Goal: Task Accomplishment & Management: Manage account settings

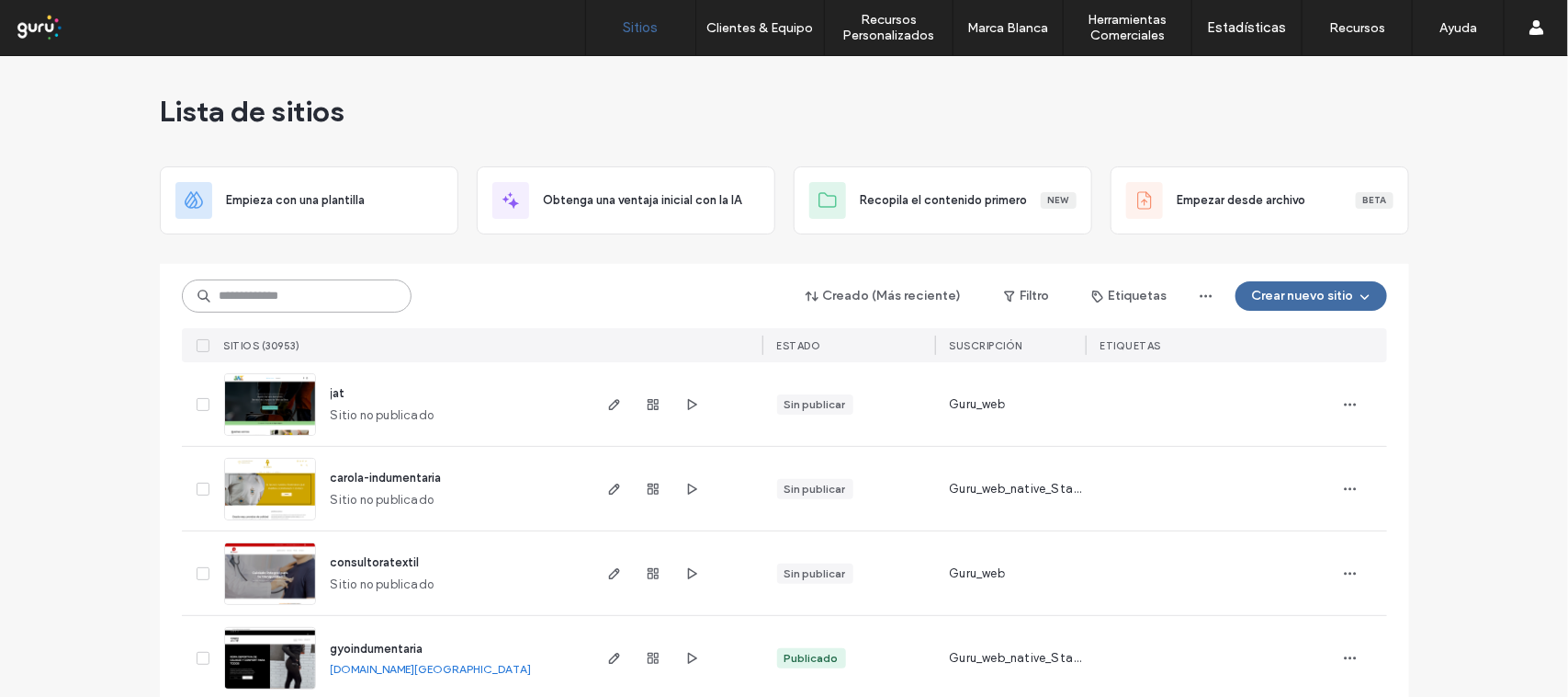
click at [290, 299] on input at bounding box center [297, 296] width 229 height 33
paste input "**********"
type input "**********"
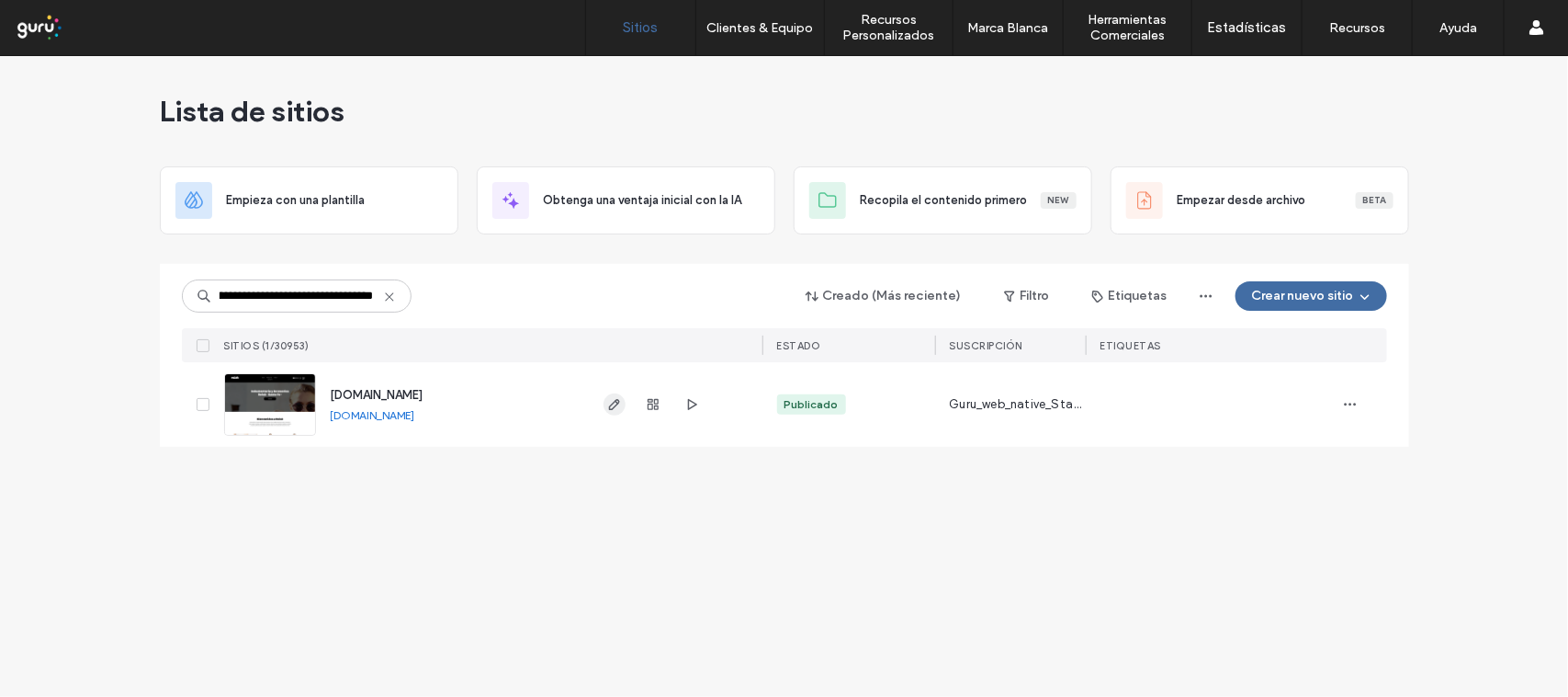
scroll to position [0, 0]
click at [608, 401] on icon "button" at bounding box center [614, 404] width 15 height 15
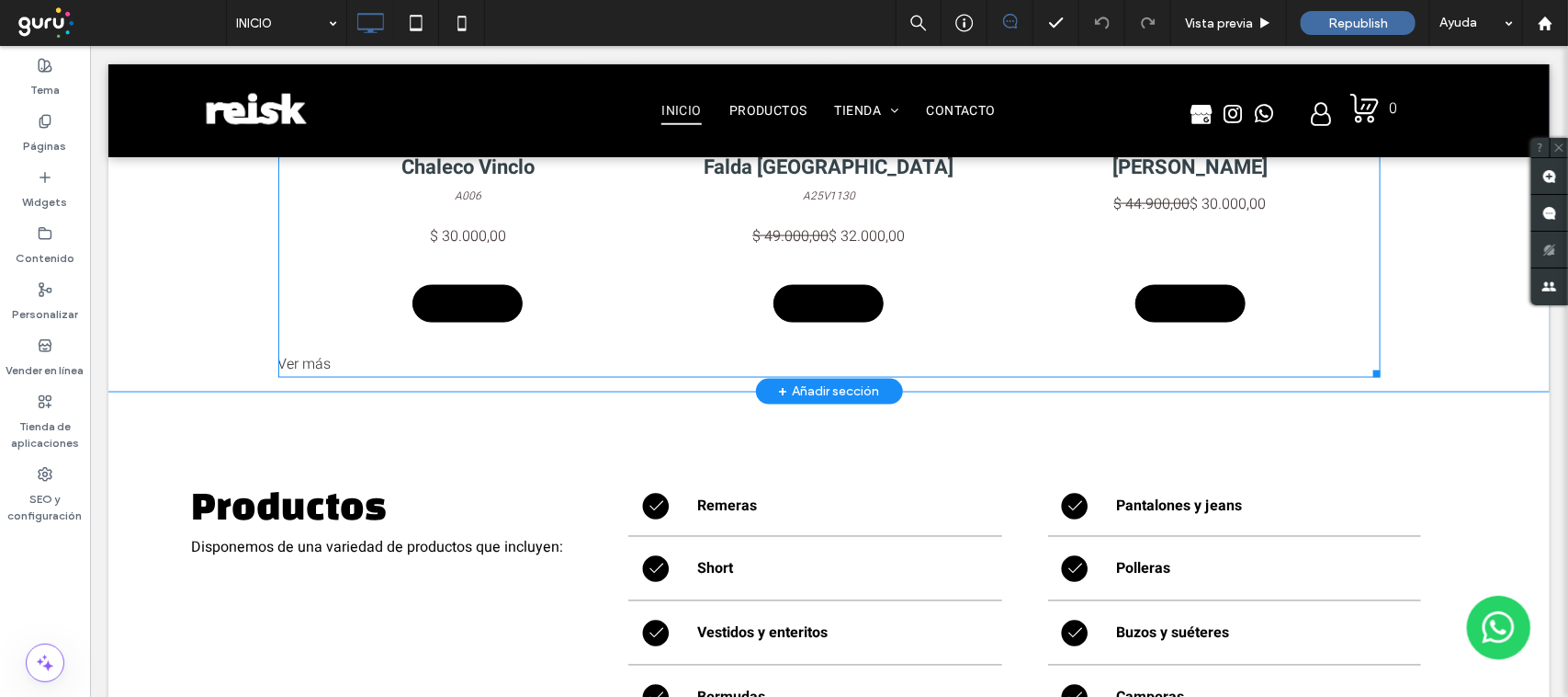
scroll to position [920, 0]
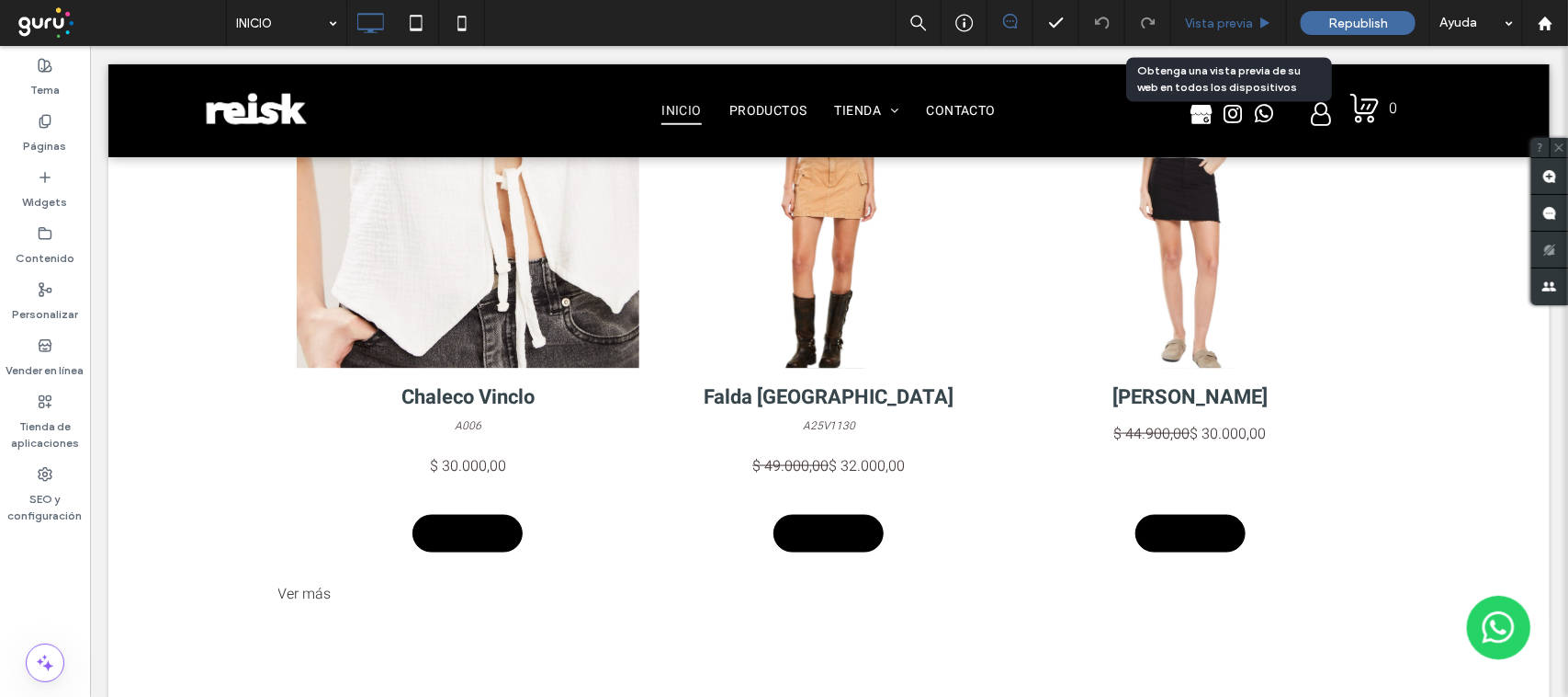
click at [1215, 20] on span "Vista previa" at bounding box center [1218, 24] width 68 height 16
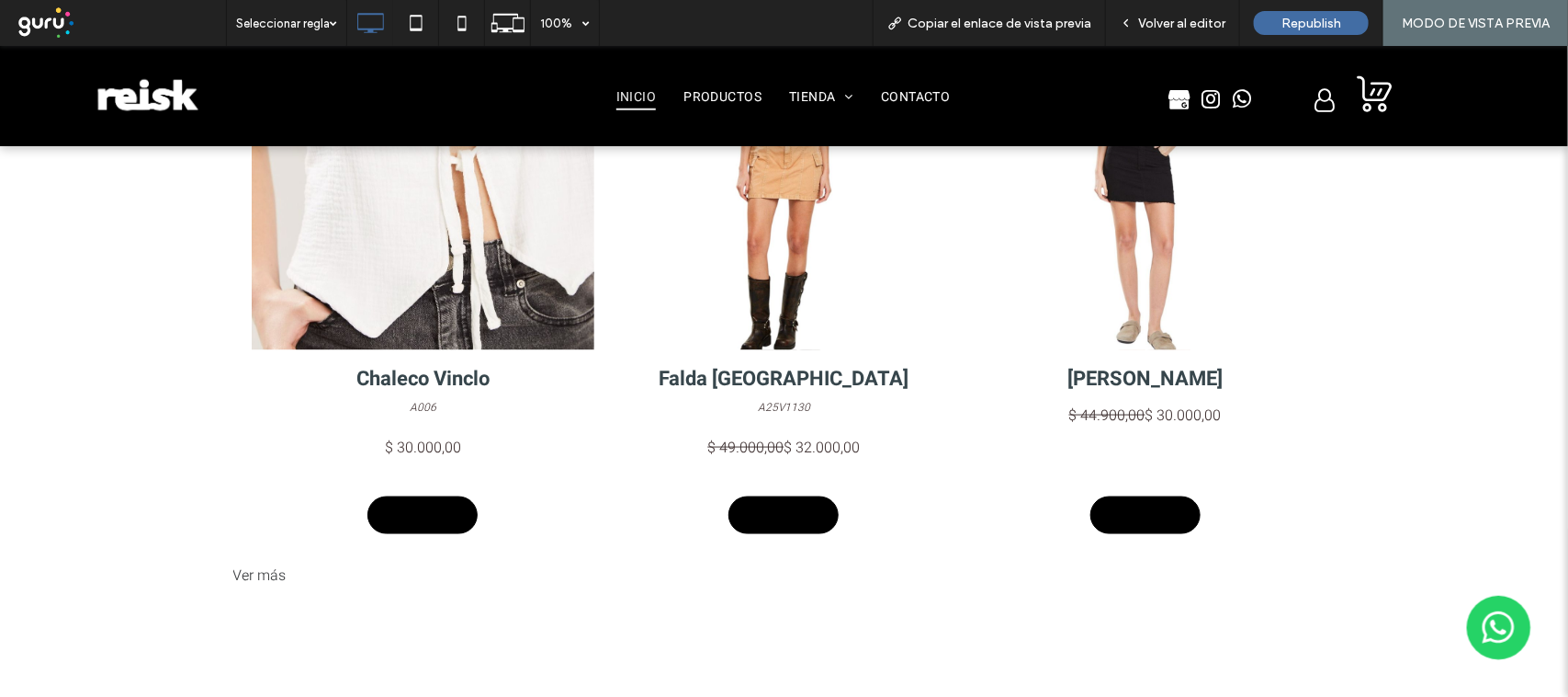
click at [250, 562] on div "Ver más" at bounding box center [784, 574] width 1102 height 27
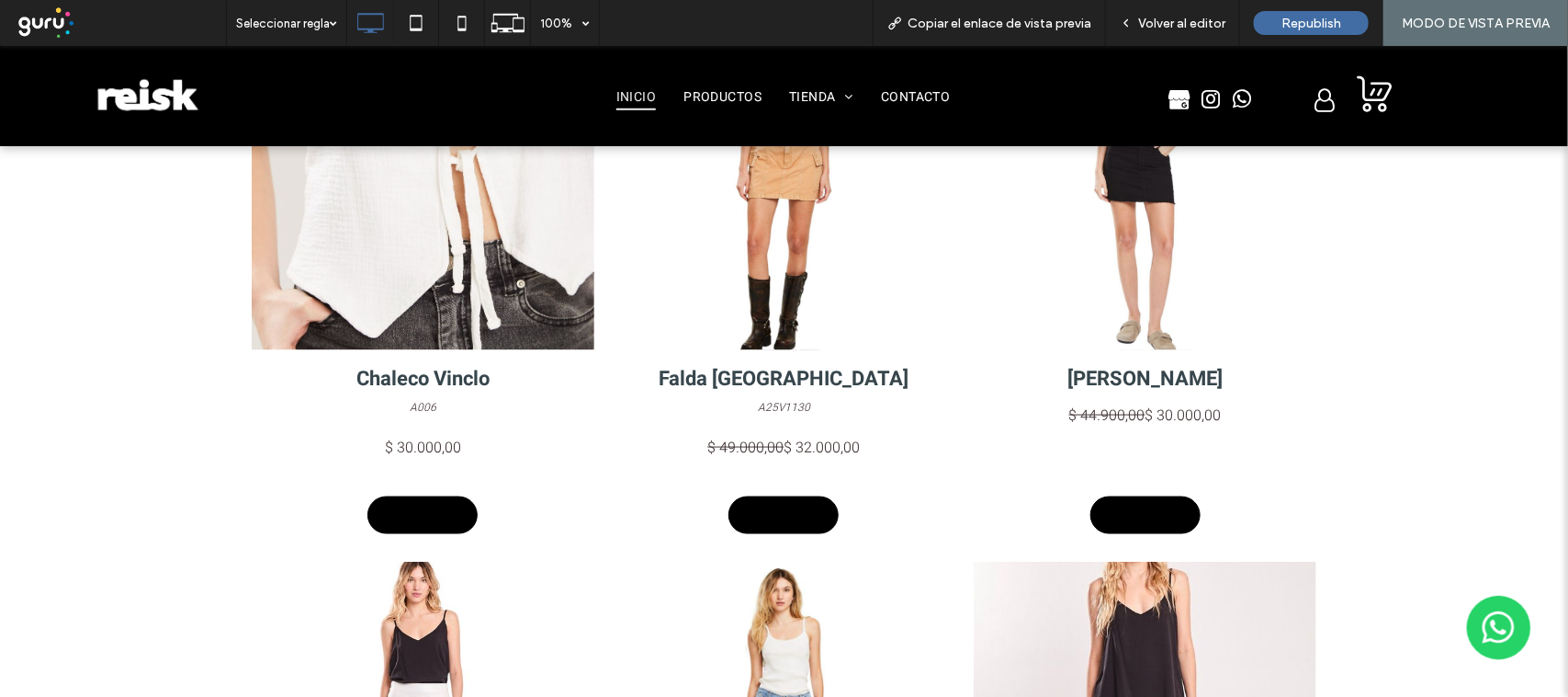
scroll to position [3137, 0]
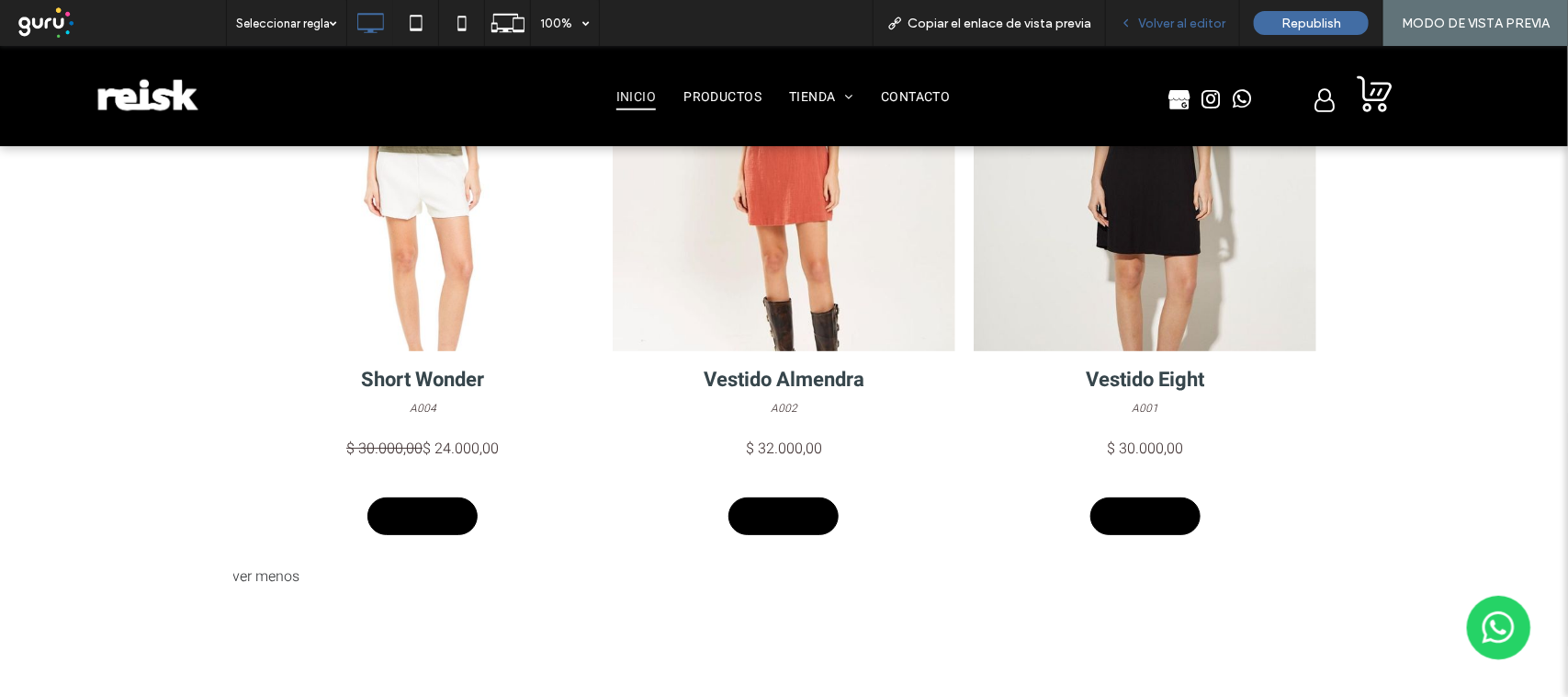
click at [1205, 20] on span "Volver al editor" at bounding box center [1182, 24] width 87 height 16
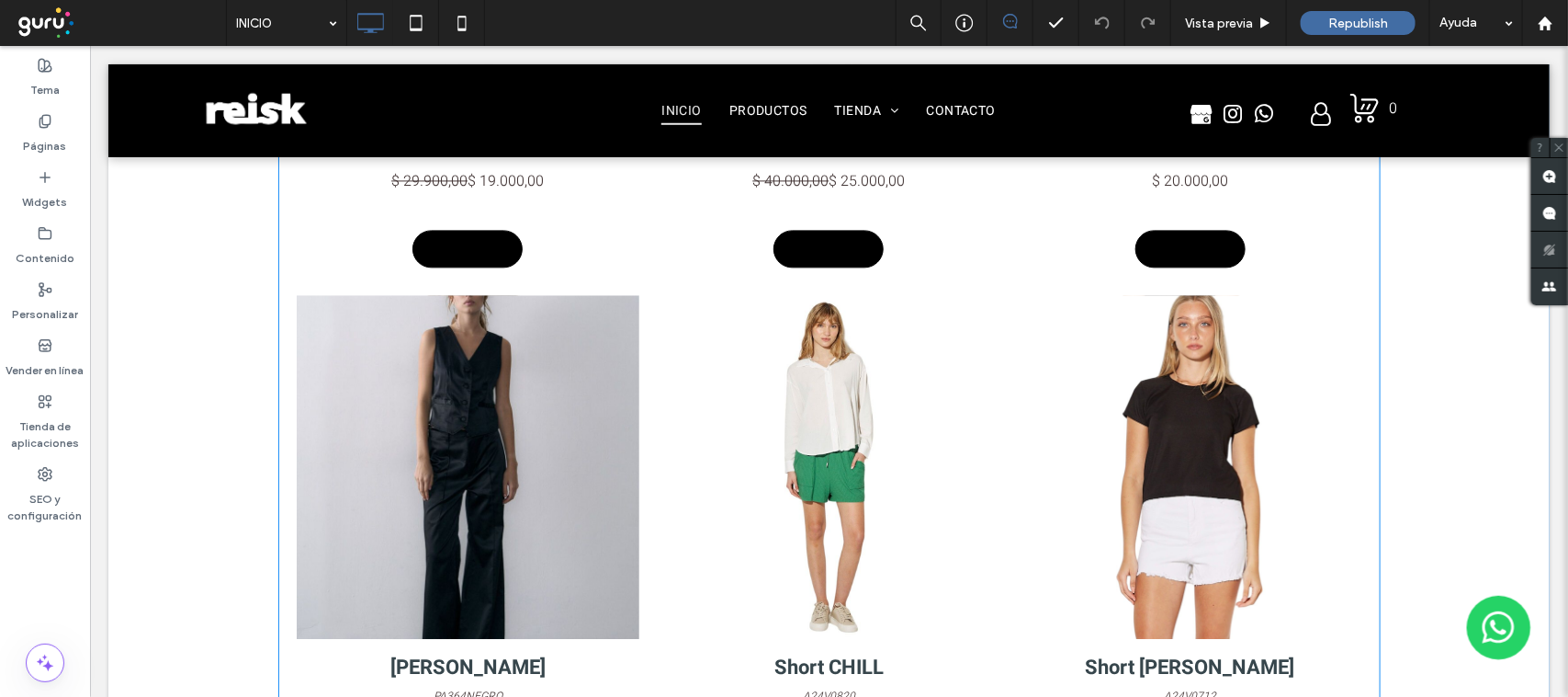
scroll to position [1299, 0]
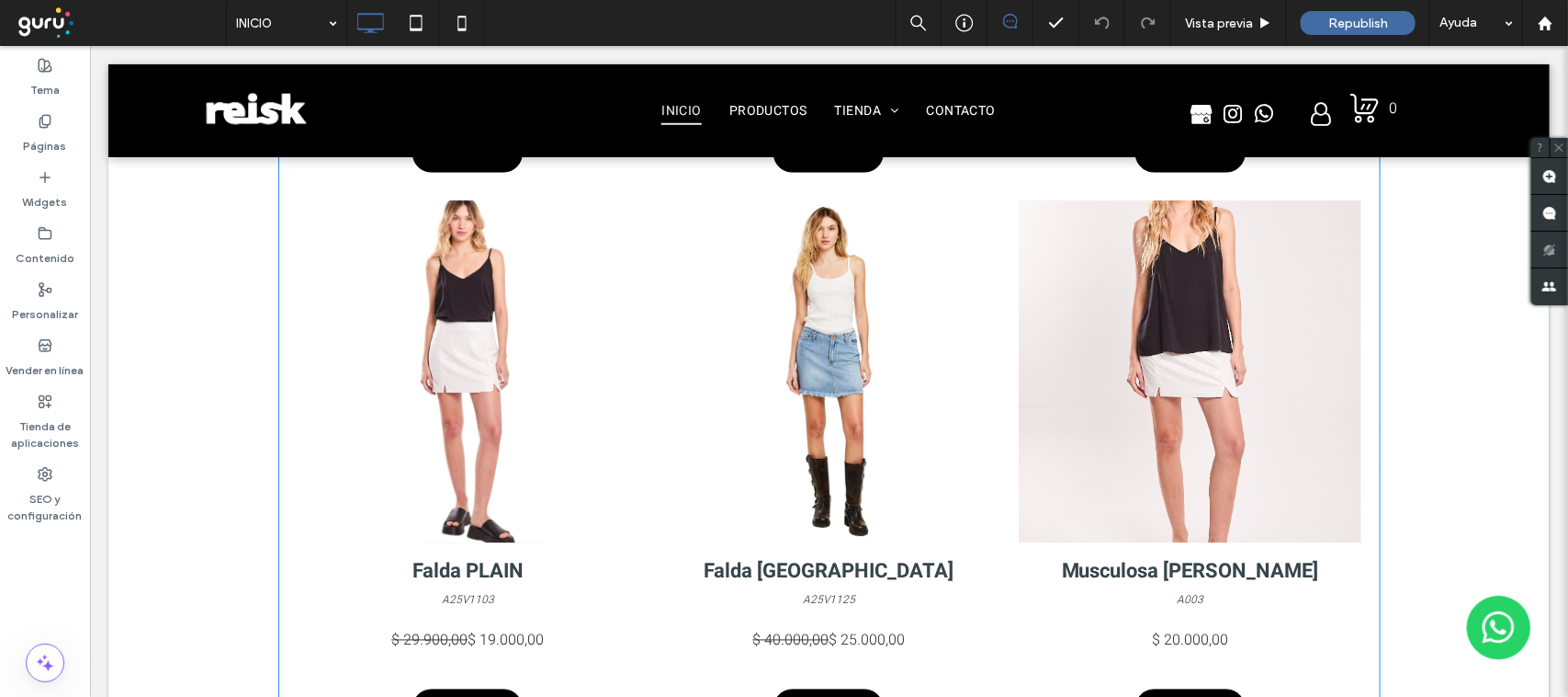
click at [566, 517] on link at bounding box center [467, 371] width 343 height 343
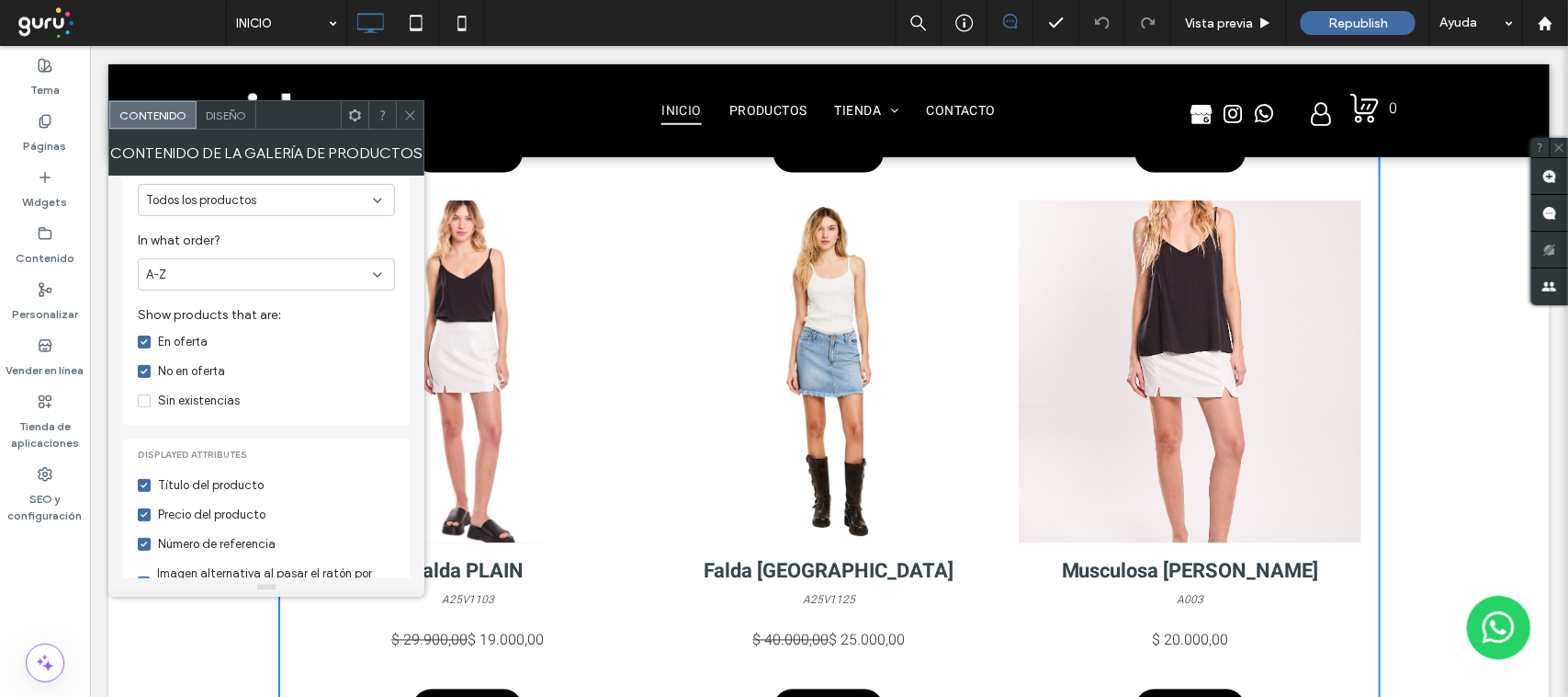
scroll to position [574, 0]
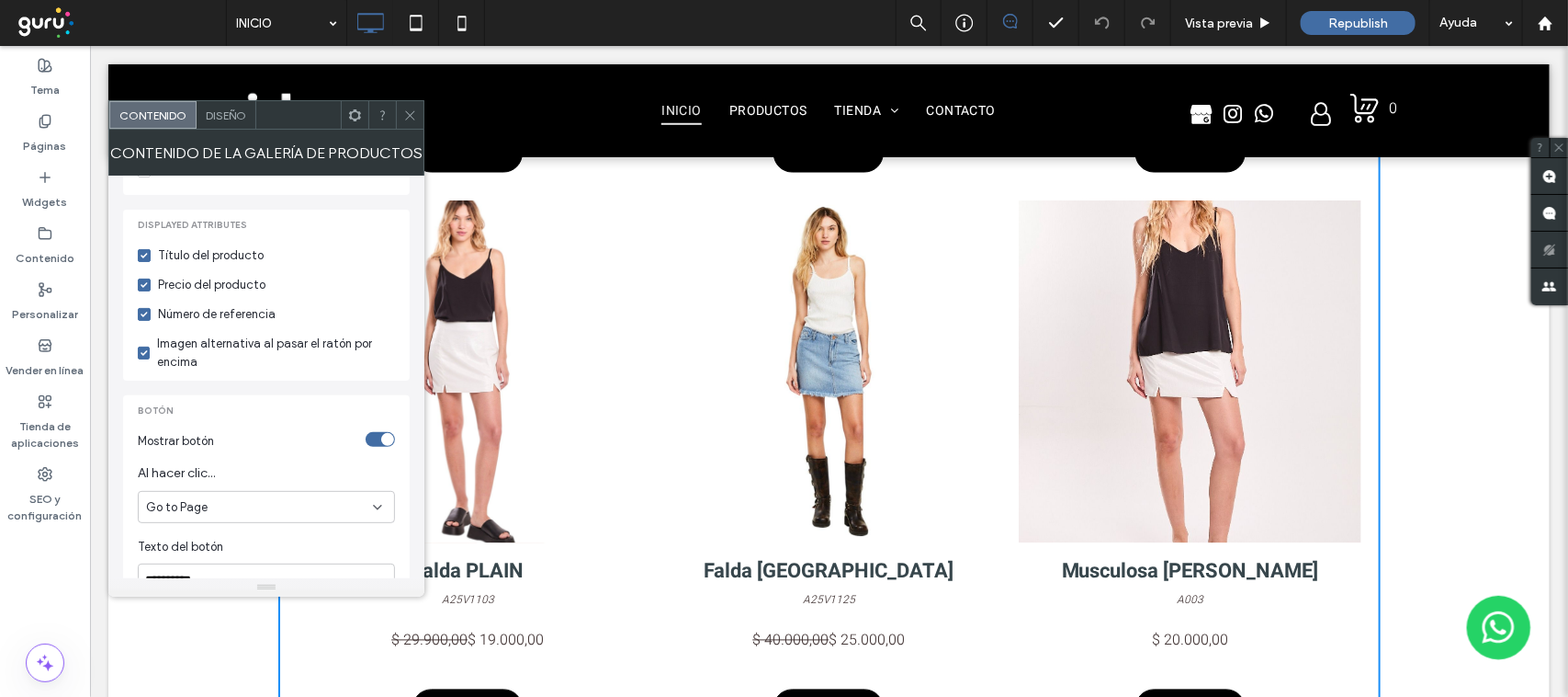
click at [299, 498] on div "Go to Page" at bounding box center [260, 507] width 227 height 19
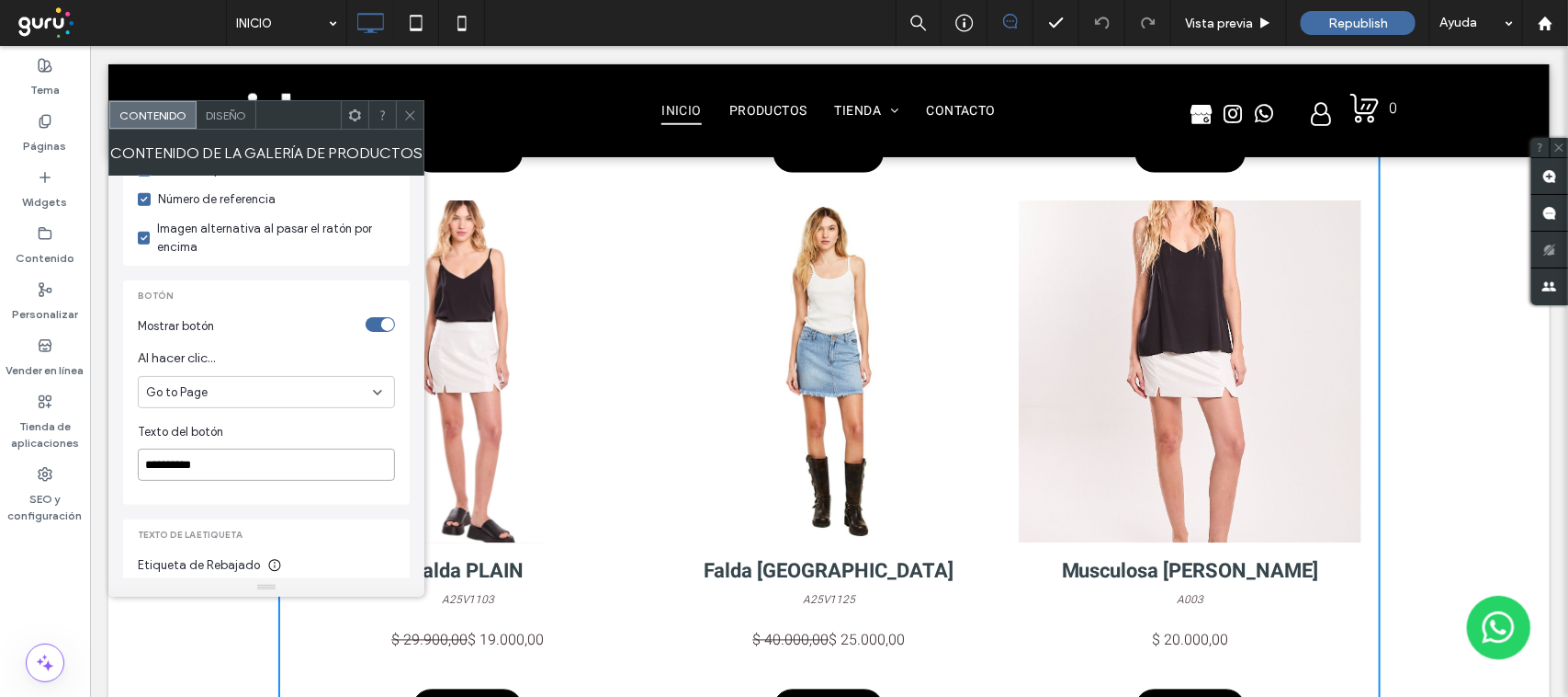
click at [272, 449] on input "**********" at bounding box center [267, 465] width 258 height 32
drag, startPoint x: 280, startPoint y: 428, endPoint x: 145, endPoint y: 425, distance: 135.0
click at [145, 449] on input "**********" at bounding box center [267, 465] width 258 height 32
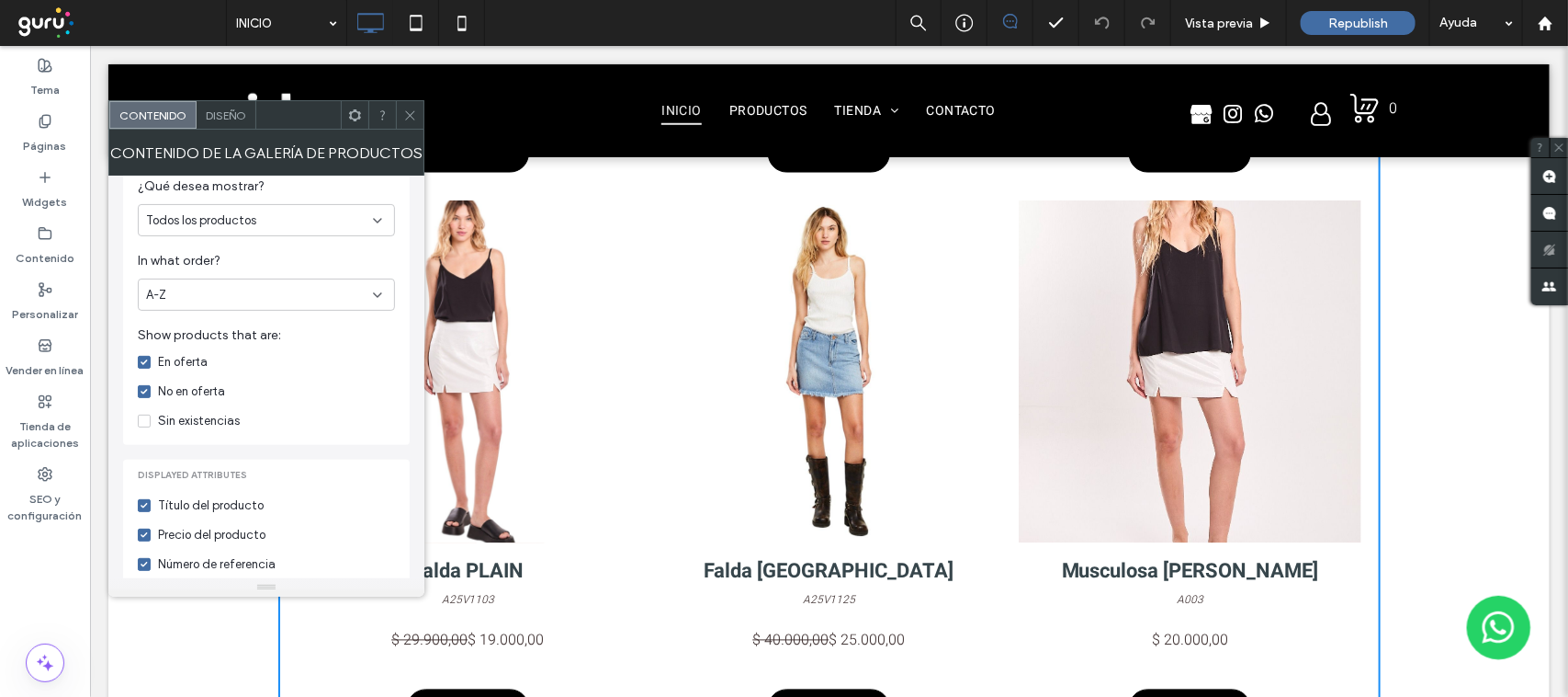
scroll to position [0, 0]
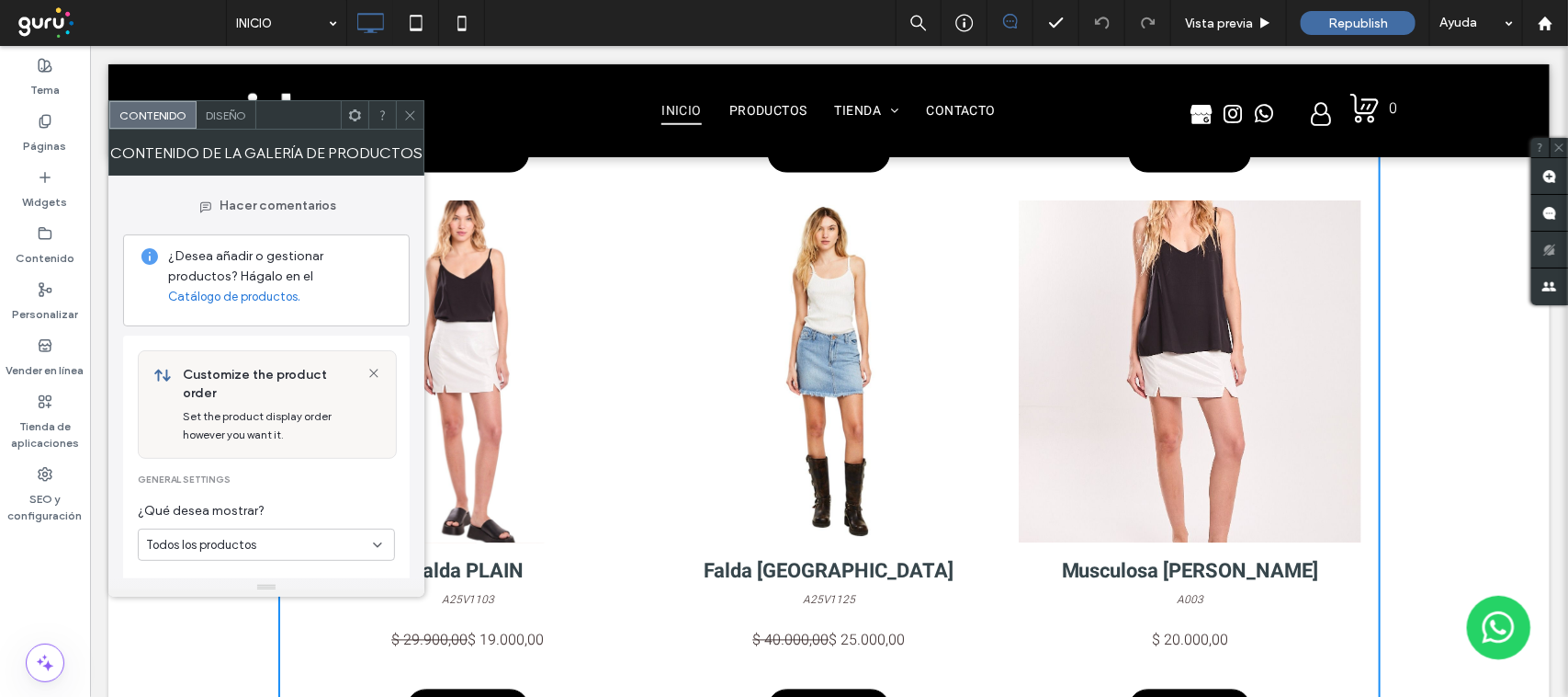
type input "**********"
click at [237, 103] on div "Diseño" at bounding box center [226, 115] width 60 height 27
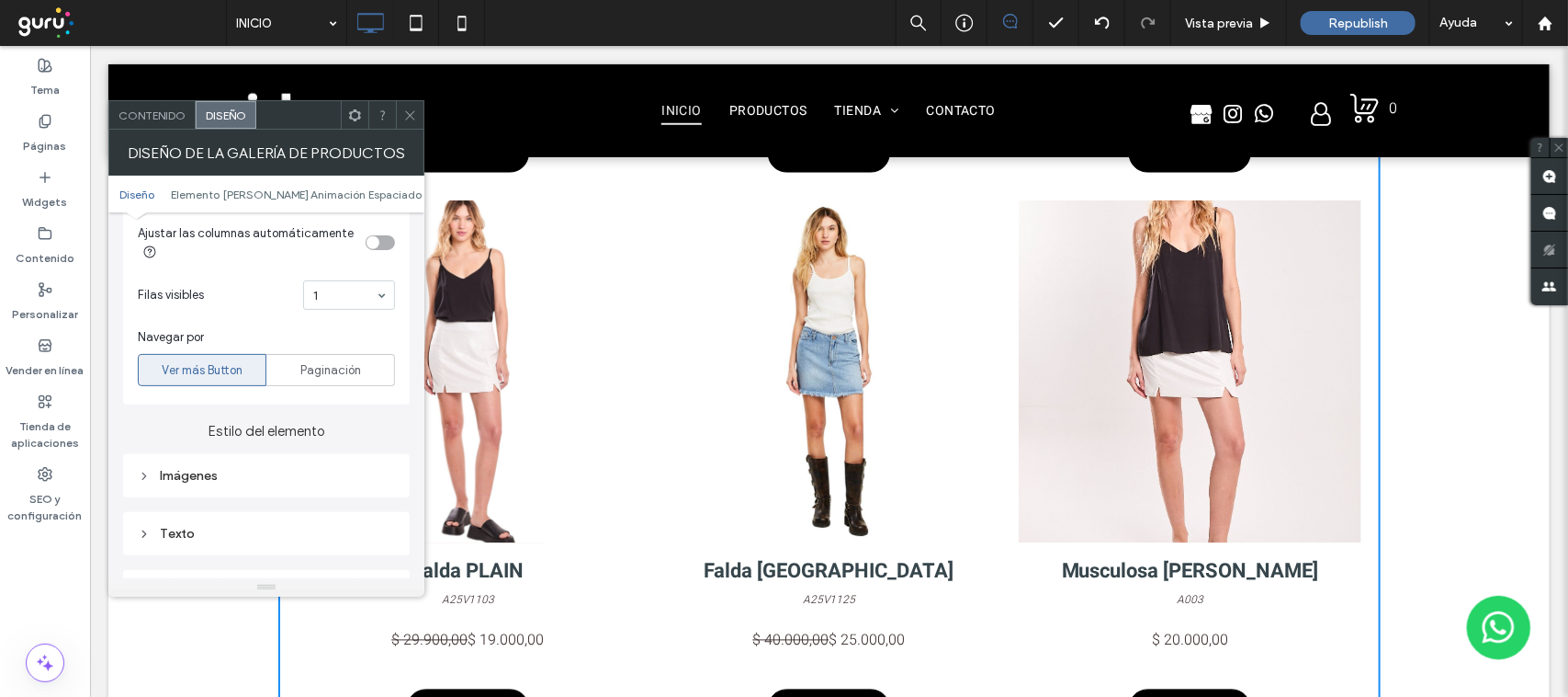
scroll to position [689, 0]
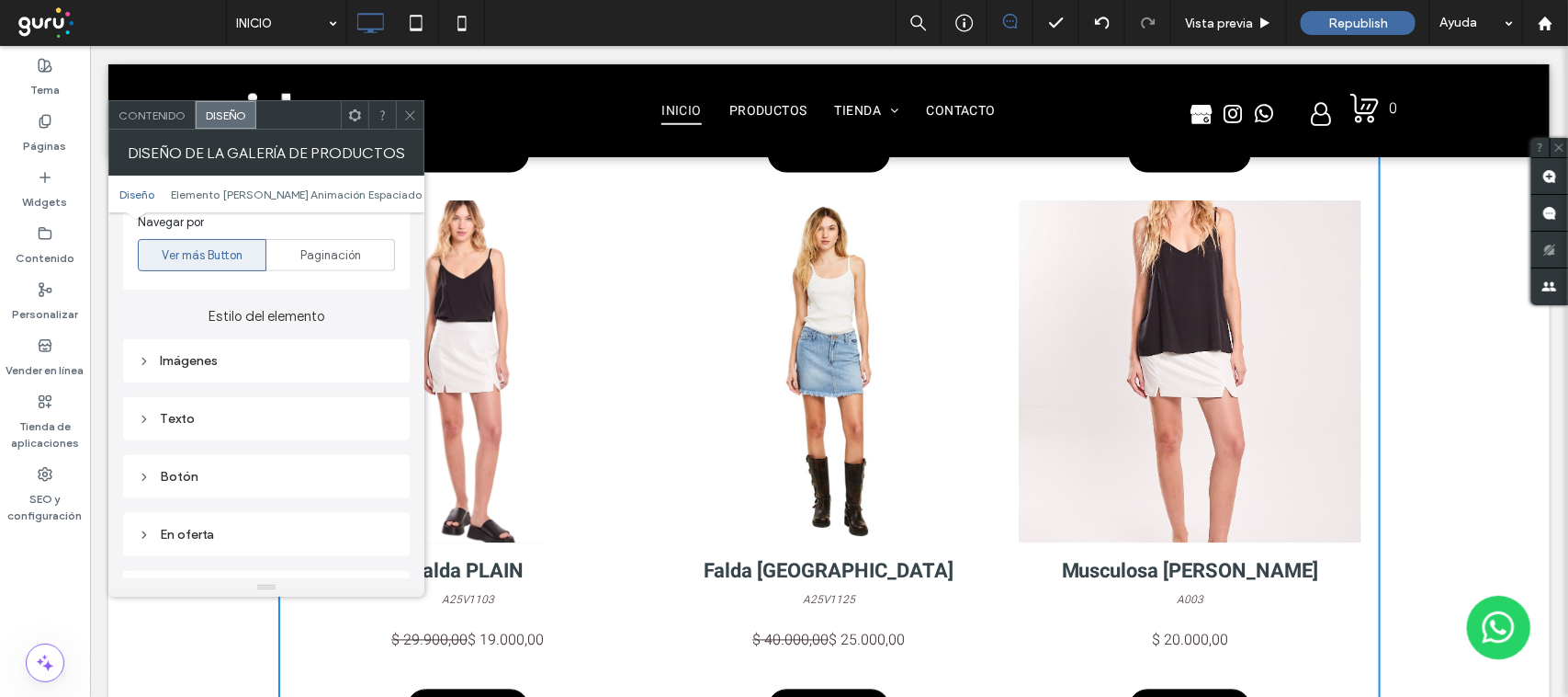
click at [181, 369] on div "Imágenes" at bounding box center [267, 361] width 258 height 16
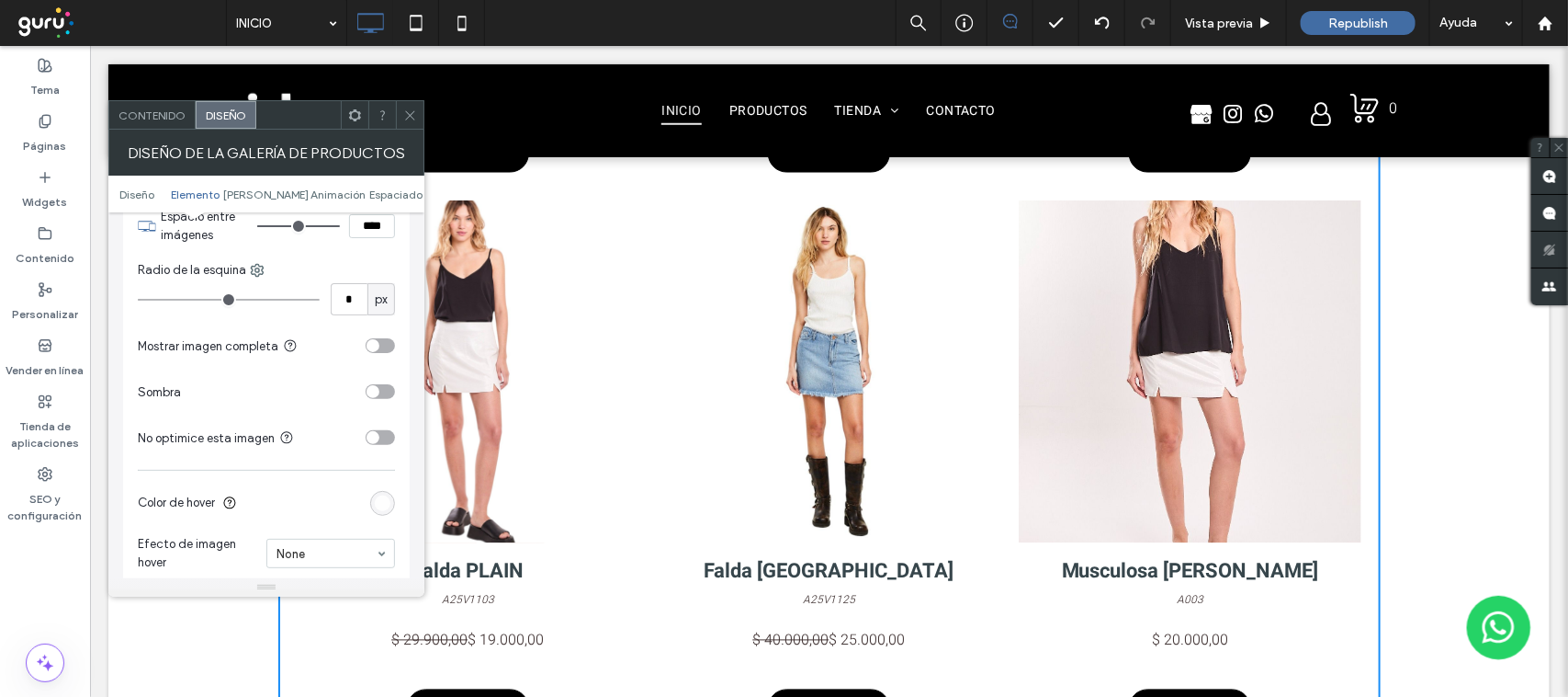
scroll to position [1149, 0]
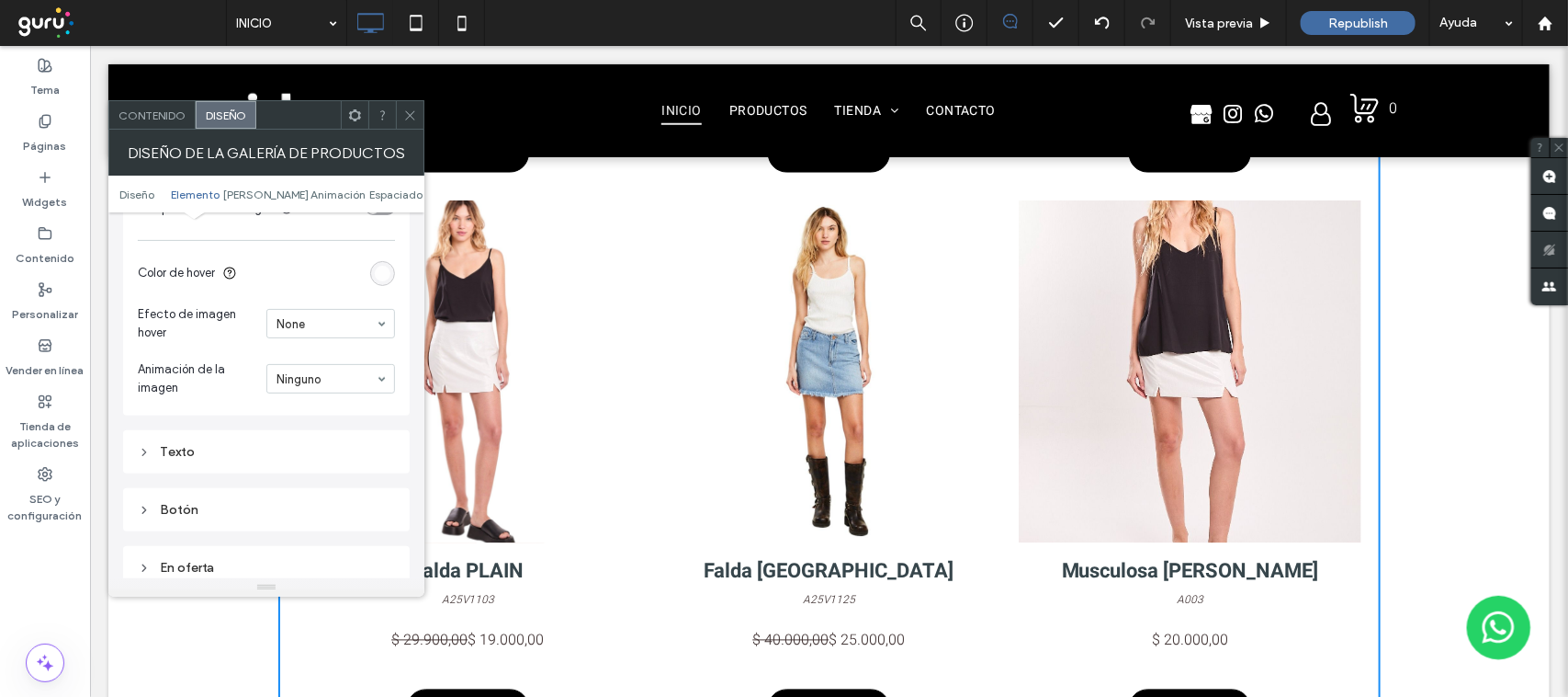
click at [198, 460] on div "Texto" at bounding box center [267, 452] width 258 height 16
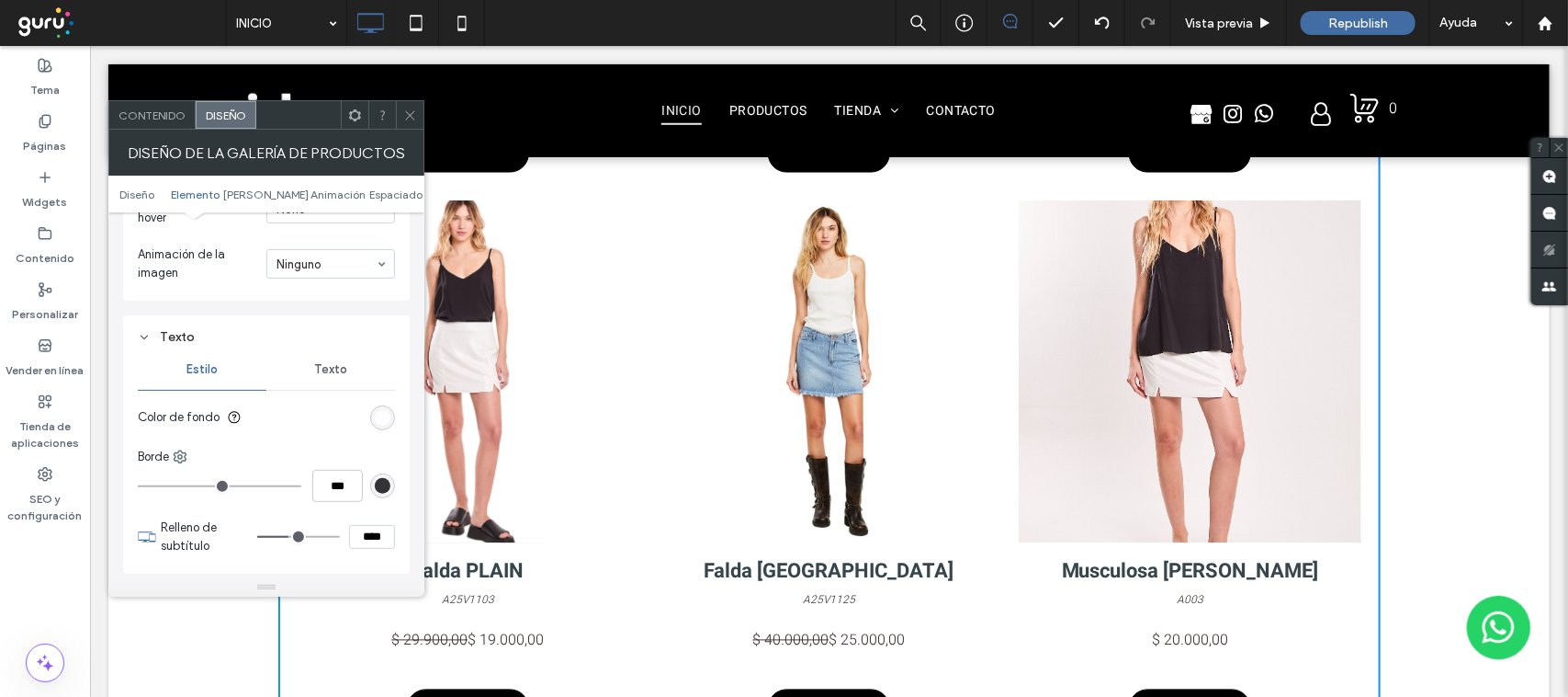
click at [333, 374] on span "Texto" at bounding box center [331, 369] width 33 height 15
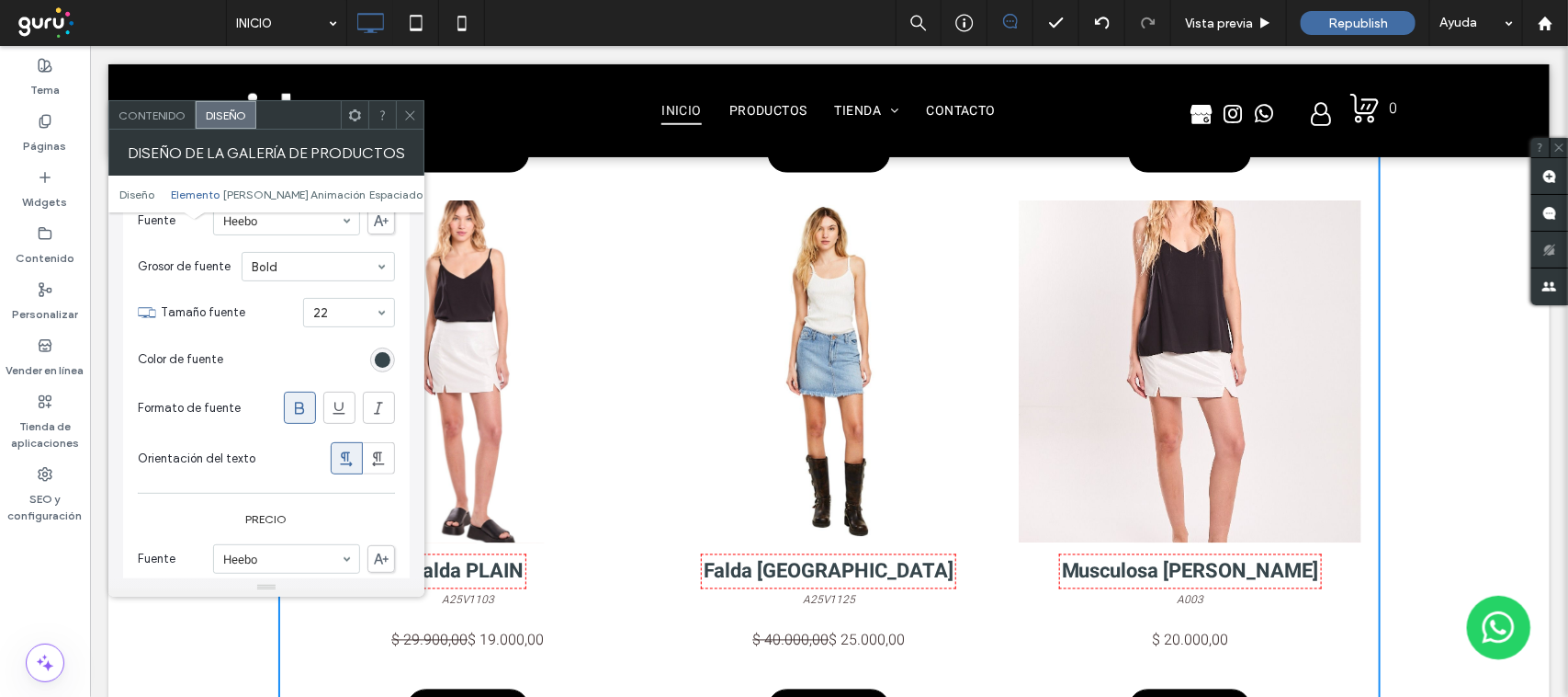
click at [384, 357] on div "rgb(55, 70, 76)" at bounding box center [382, 359] width 24 height 25
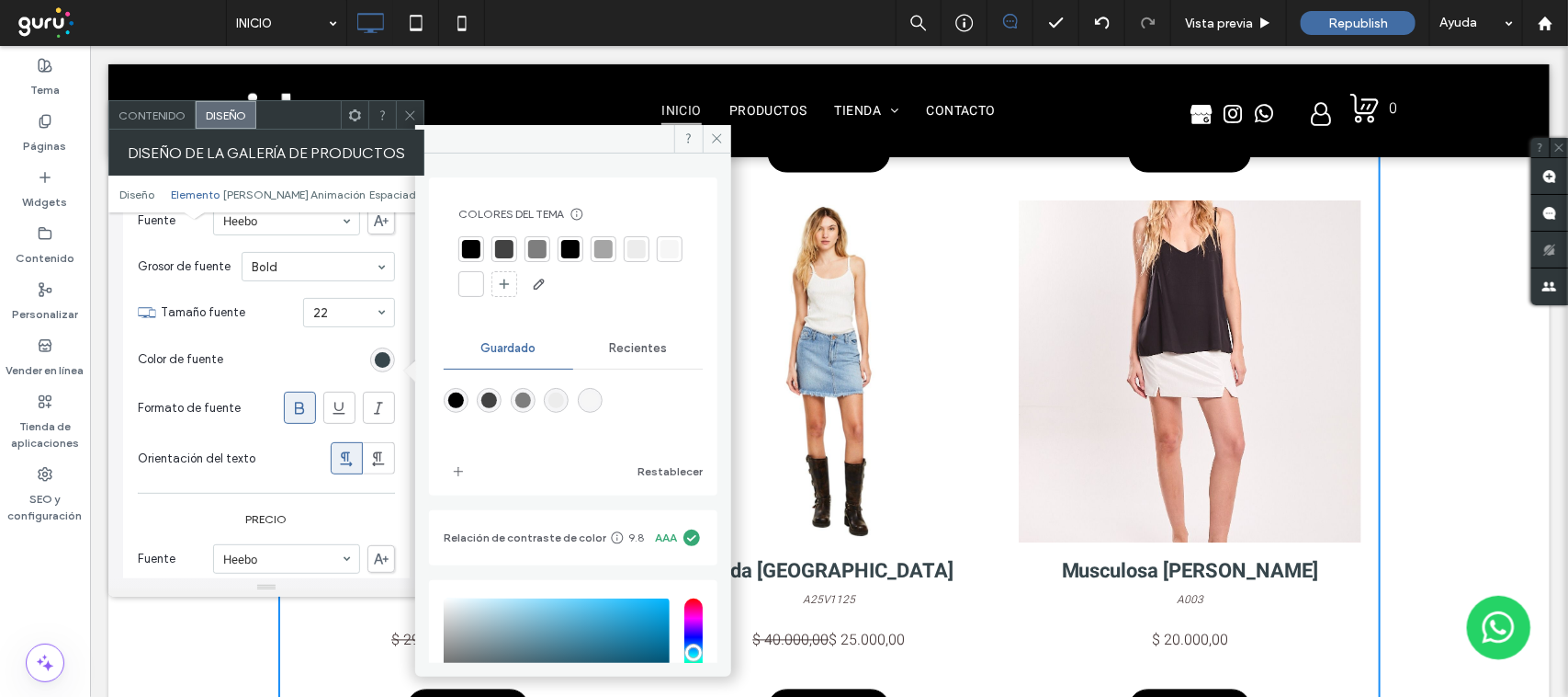
click at [582, 402] on div "rgba(246,246,246,1)" at bounding box center [590, 400] width 16 height 16
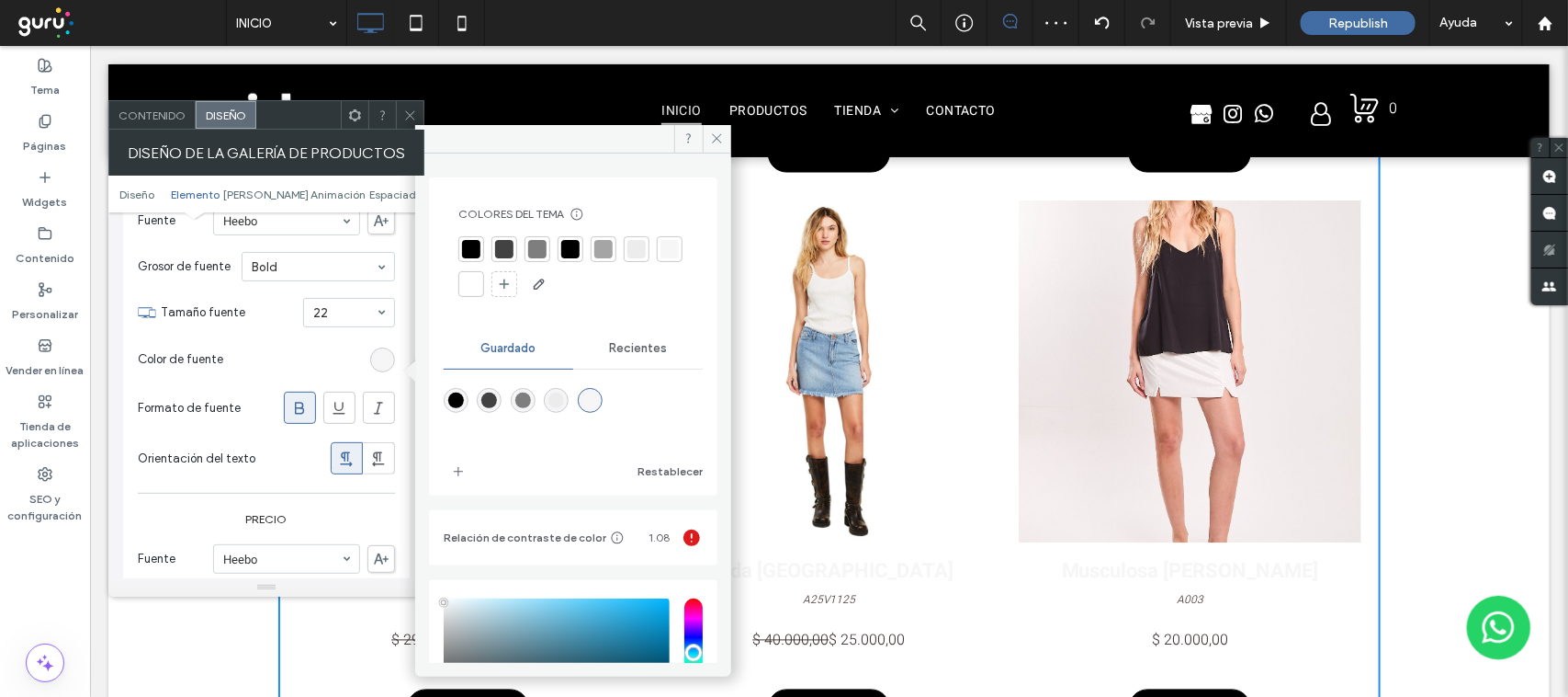
click at [453, 402] on div "rgba(0,0,0,1)" at bounding box center [457, 400] width 16 height 16
type input "*******"
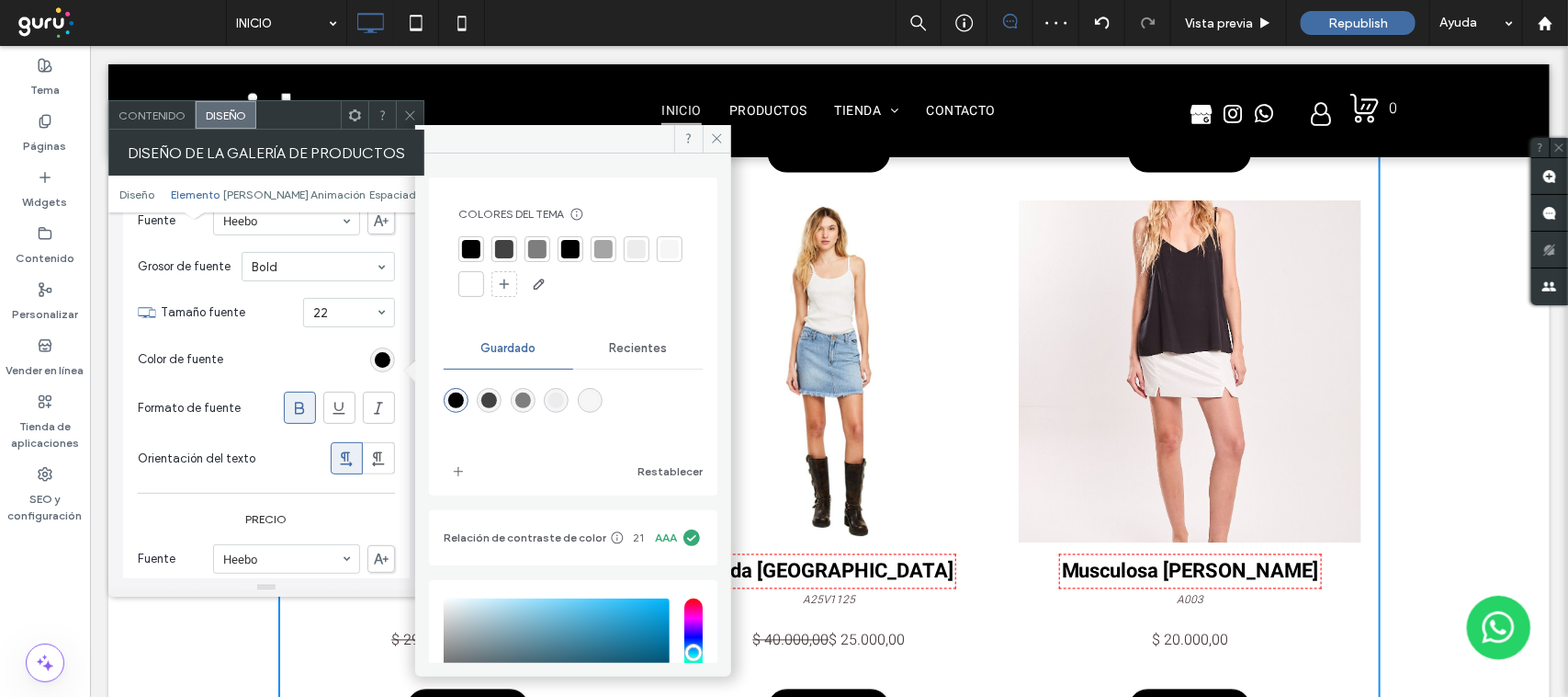
click at [305, 371] on section "Color de fuente" at bounding box center [267, 359] width 258 height 46
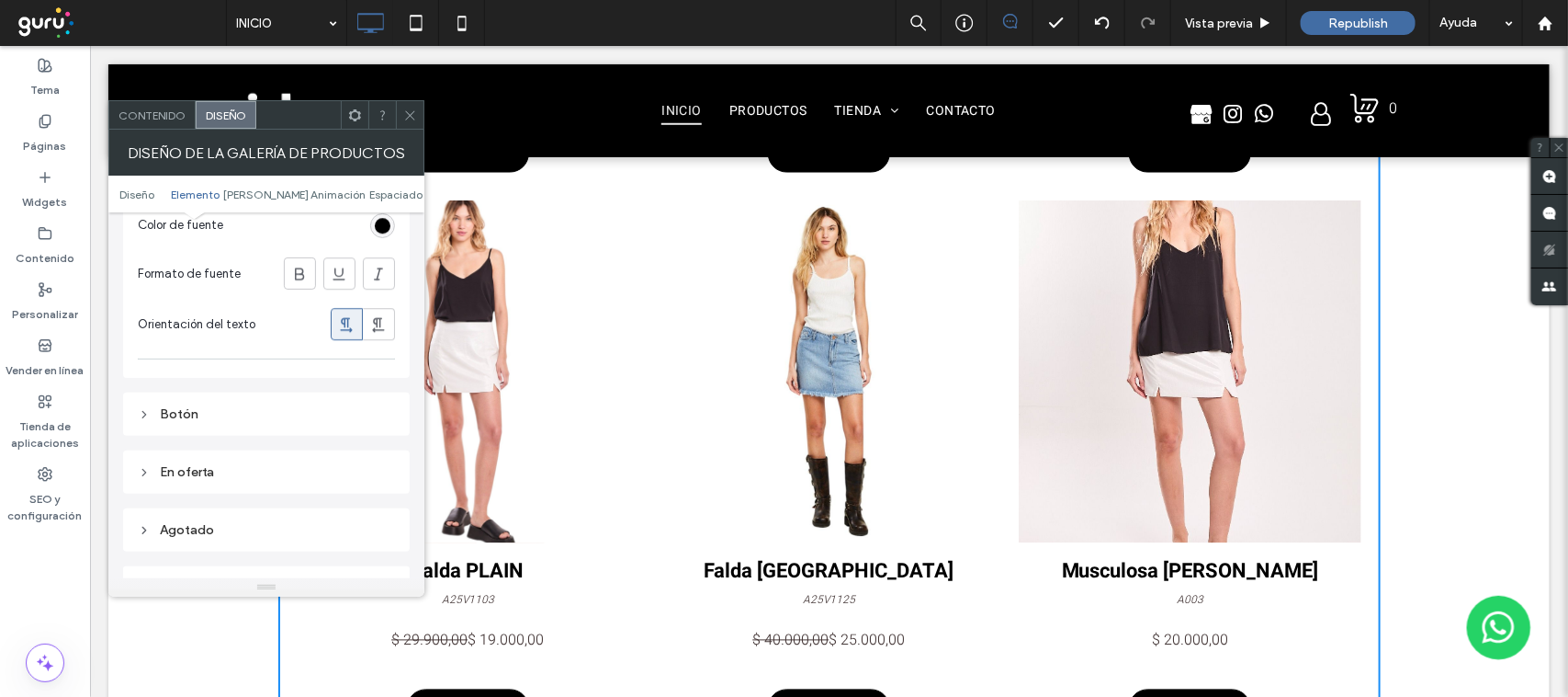
scroll to position [2527, 0]
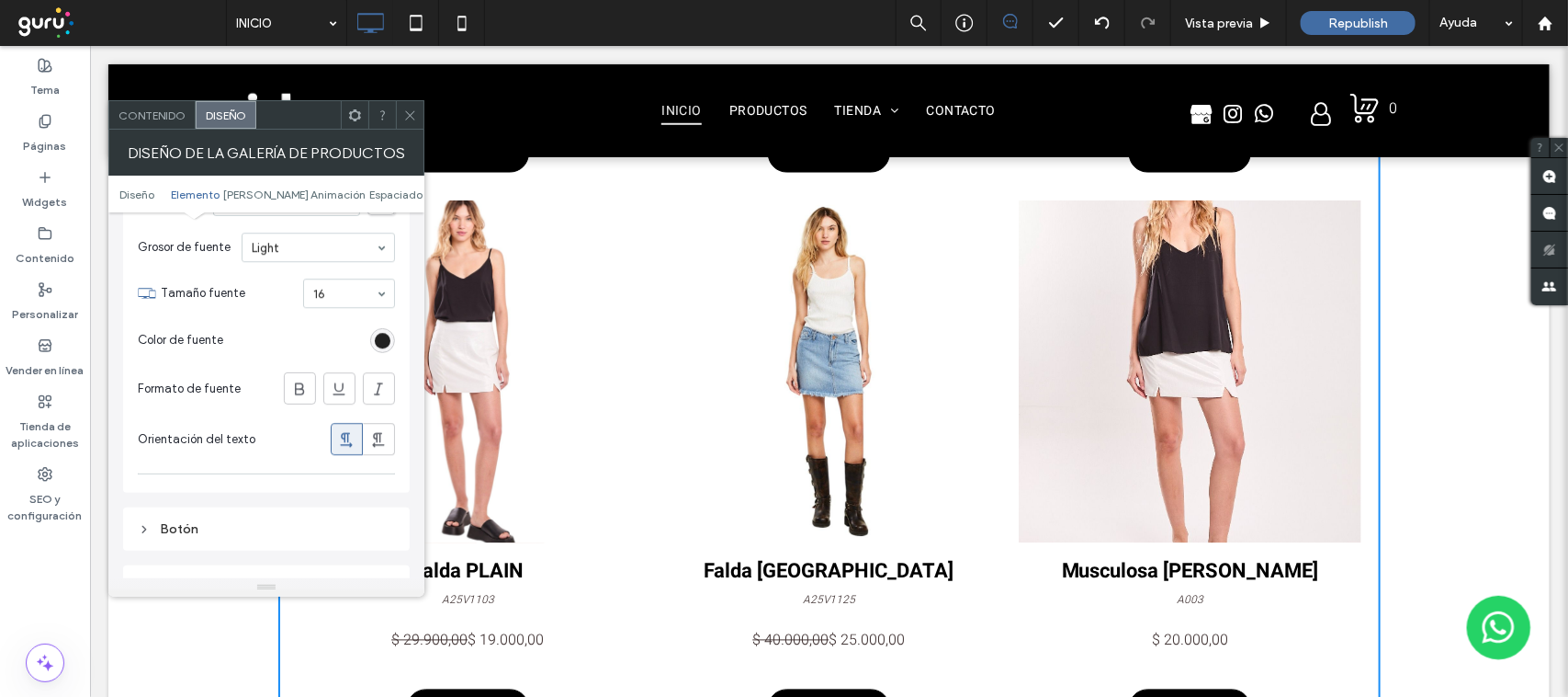
click at [381, 348] on div "rgb(0, 0, 0)" at bounding box center [383, 340] width 16 height 16
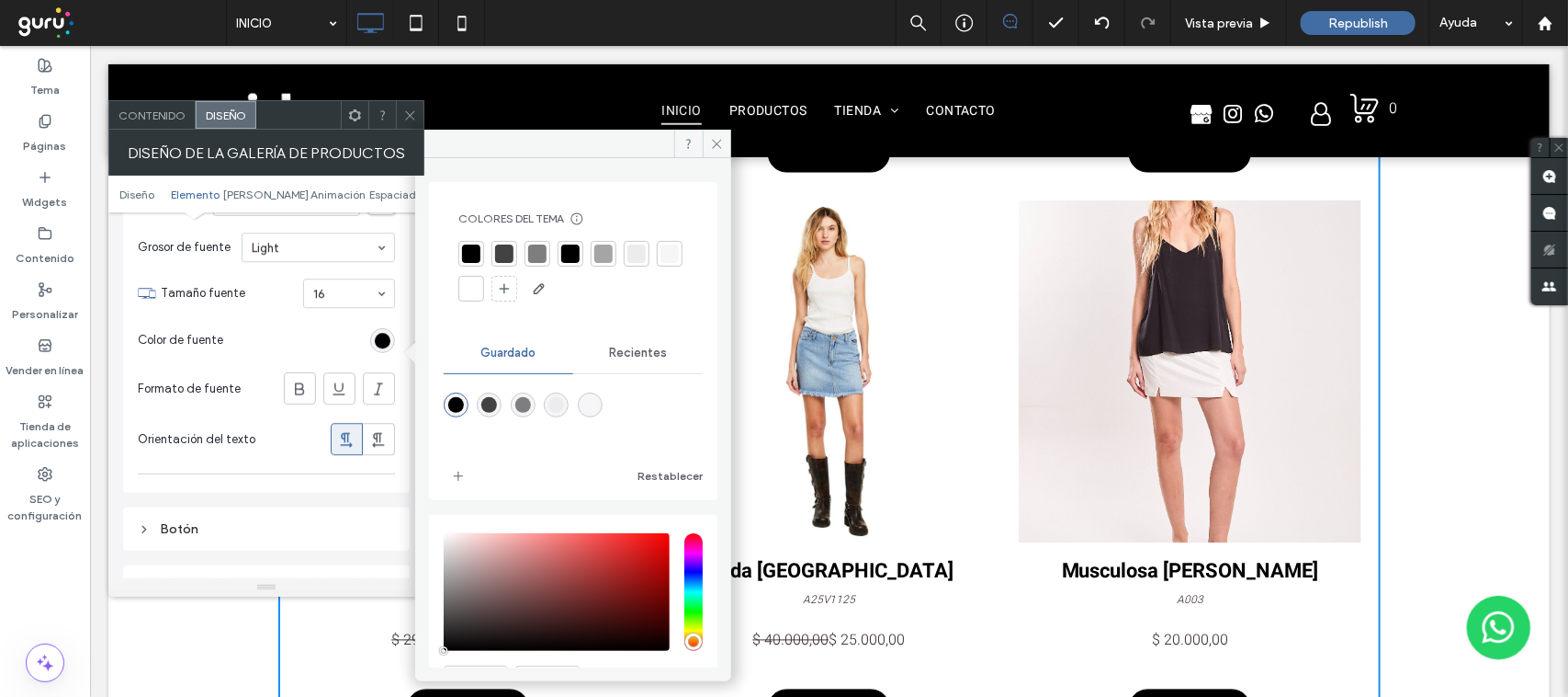
click at [589, 406] on div "rgba(246,246,246,1)" at bounding box center [590, 405] width 16 height 16
type input "*******"
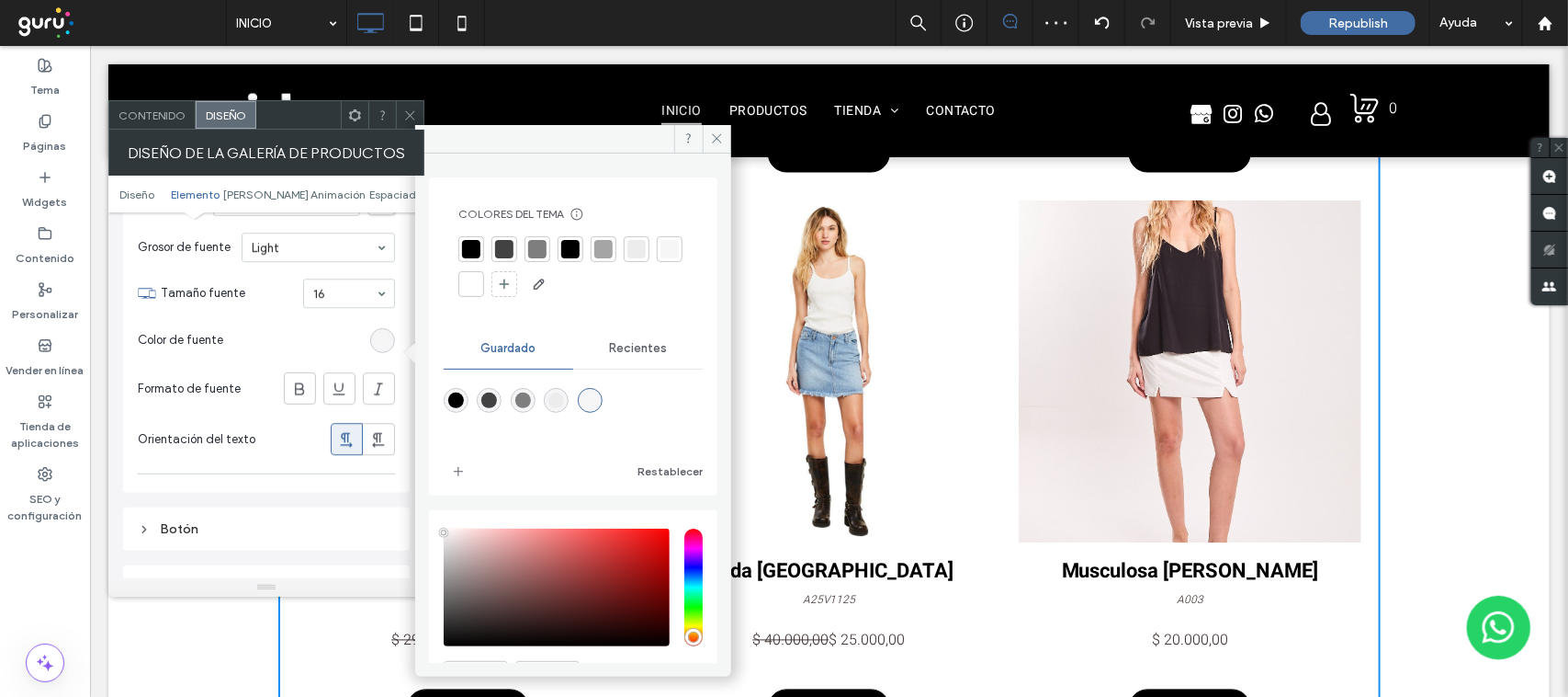
scroll to position [1528, 0]
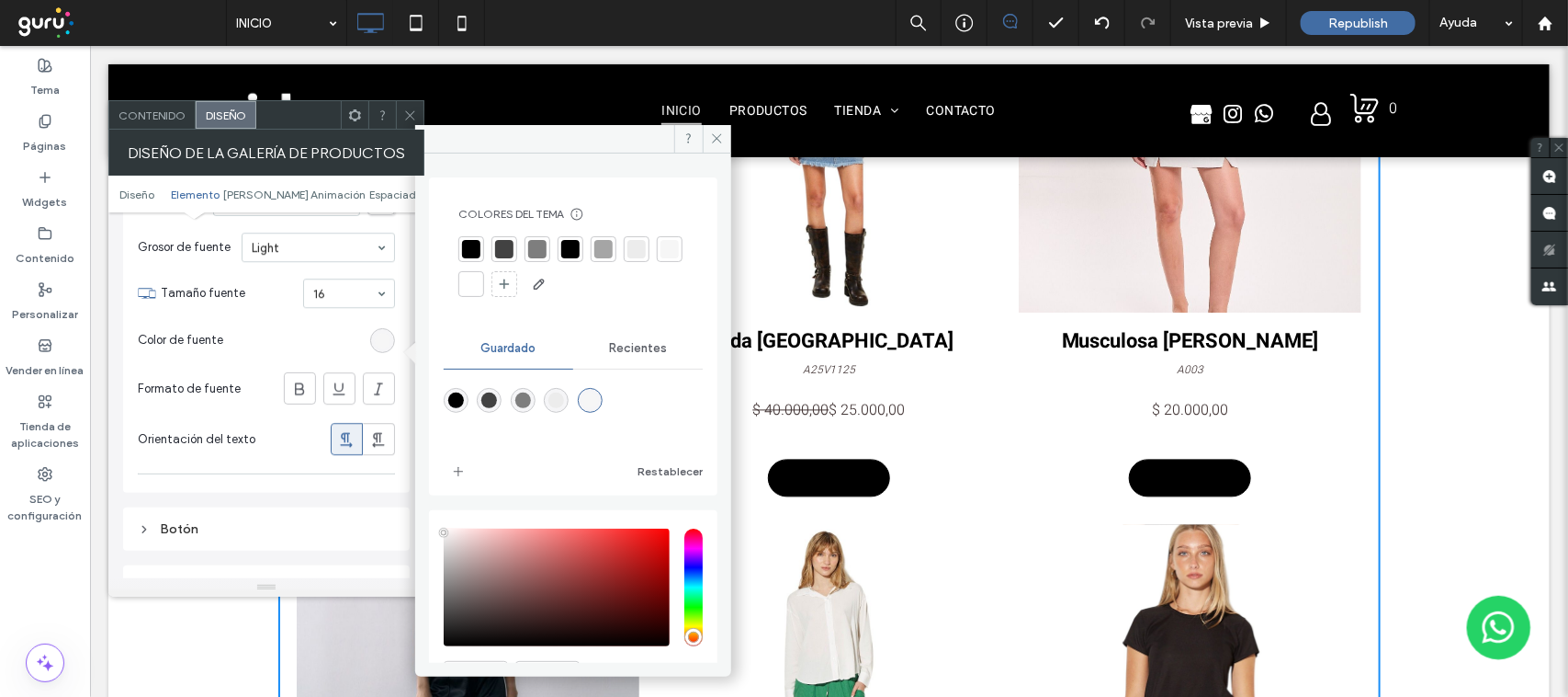
click at [277, 350] on section "Color de fuente" at bounding box center [267, 339] width 258 height 46
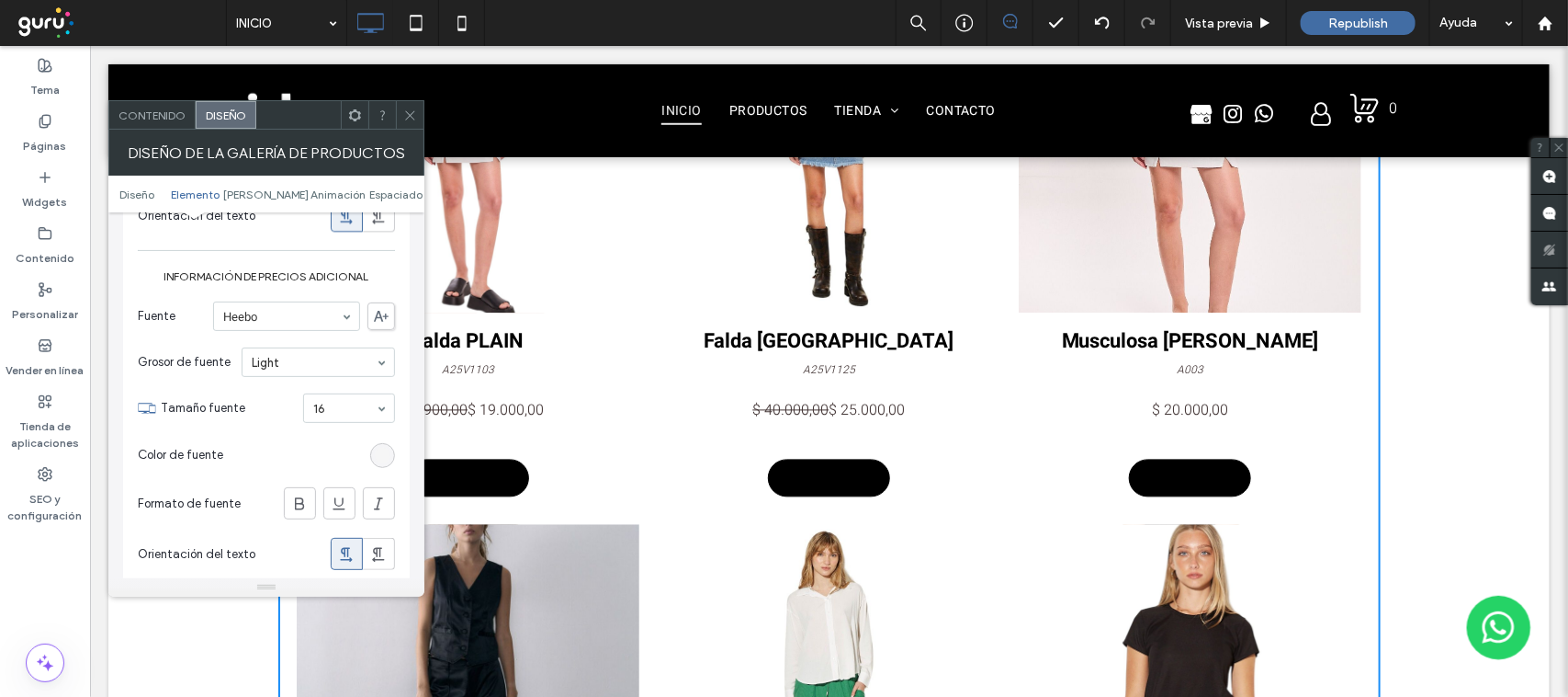
scroll to position [2527, 0]
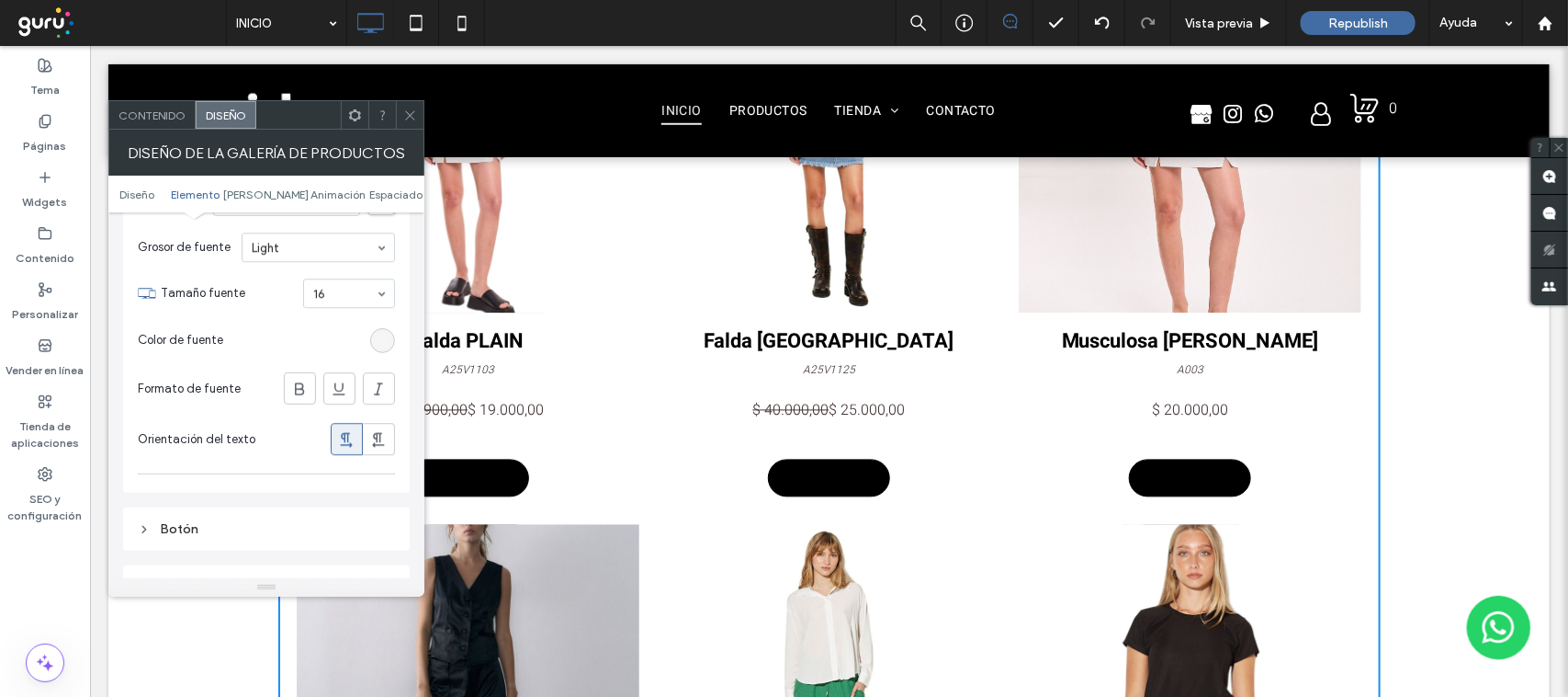
click at [373, 353] on div "rgba(246,246,246,1)" at bounding box center [382, 340] width 24 height 25
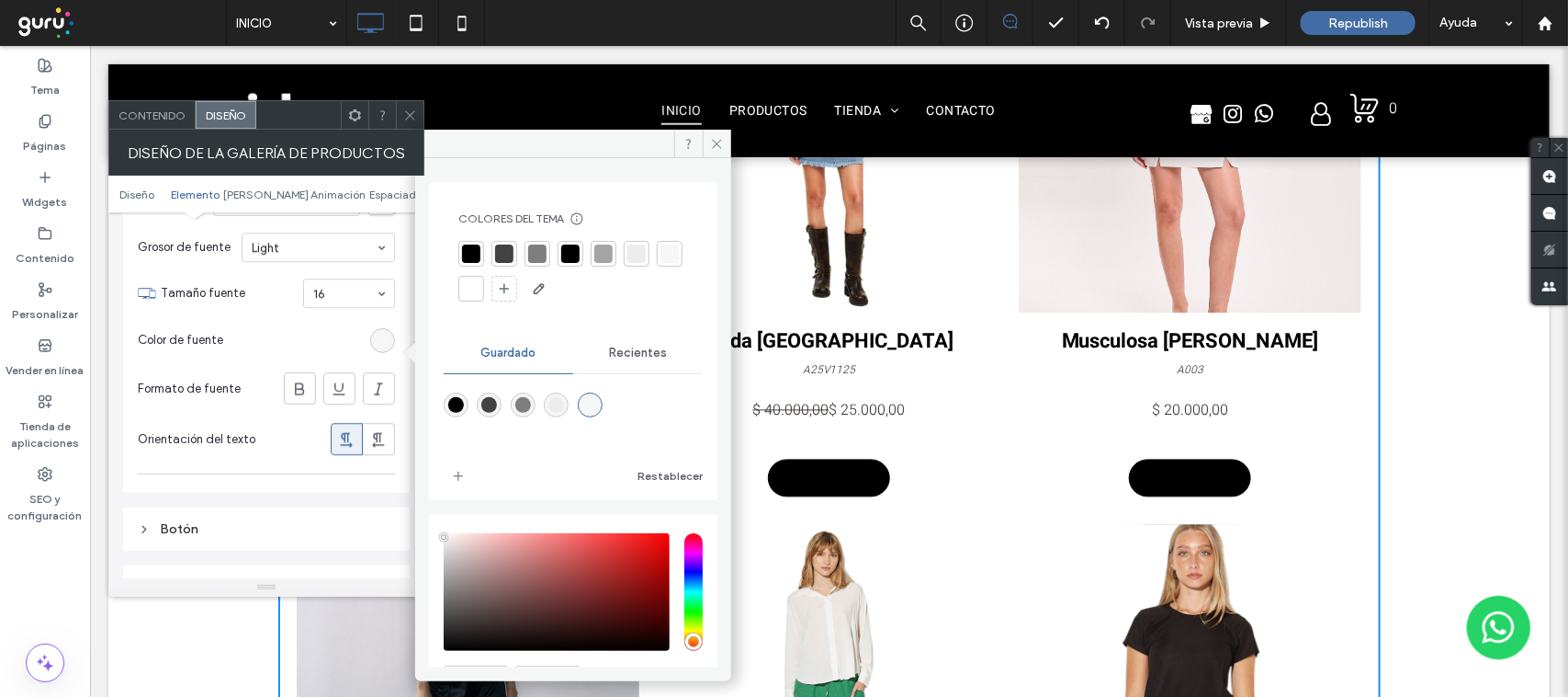
click at [447, 406] on div "rgba(0,0,0,1)" at bounding box center [456, 404] width 24 height 25
type input "*******"
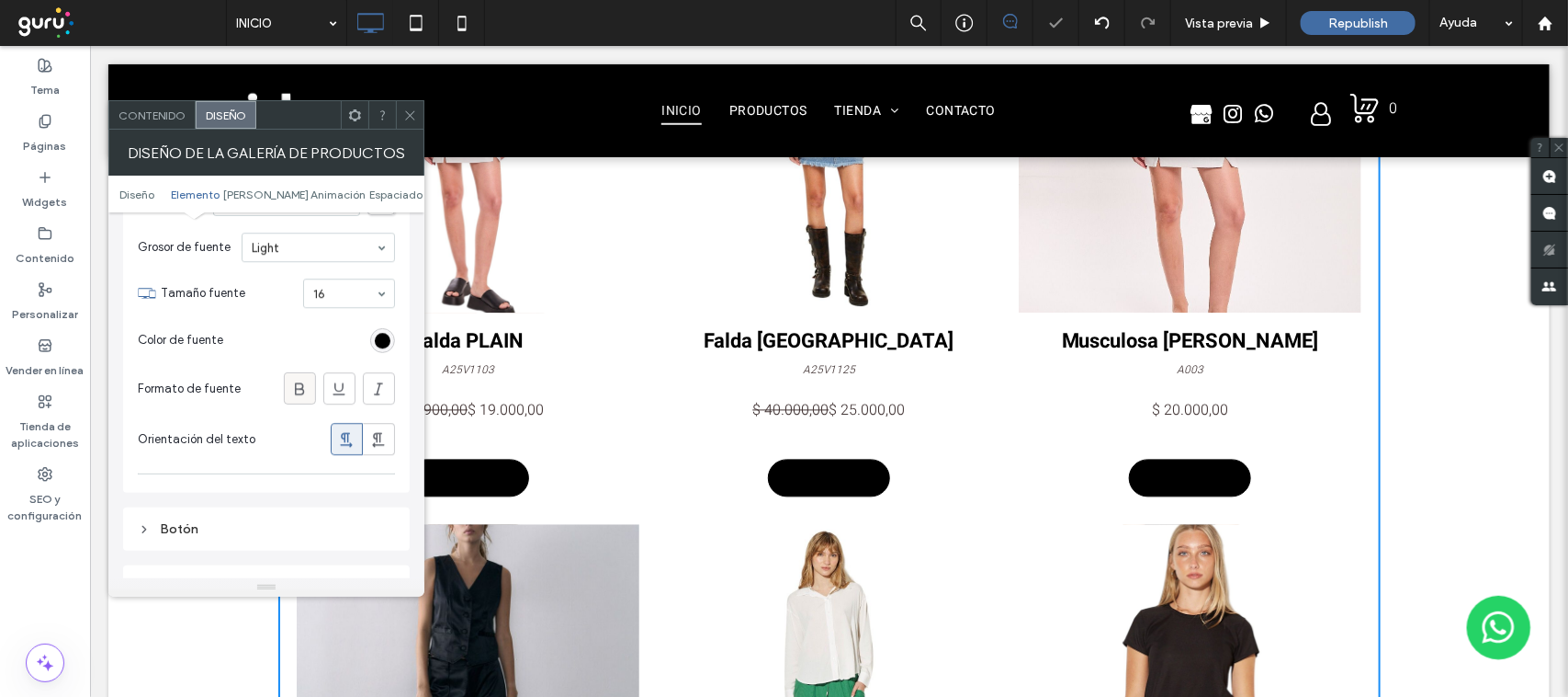
scroll to position [2758, 0]
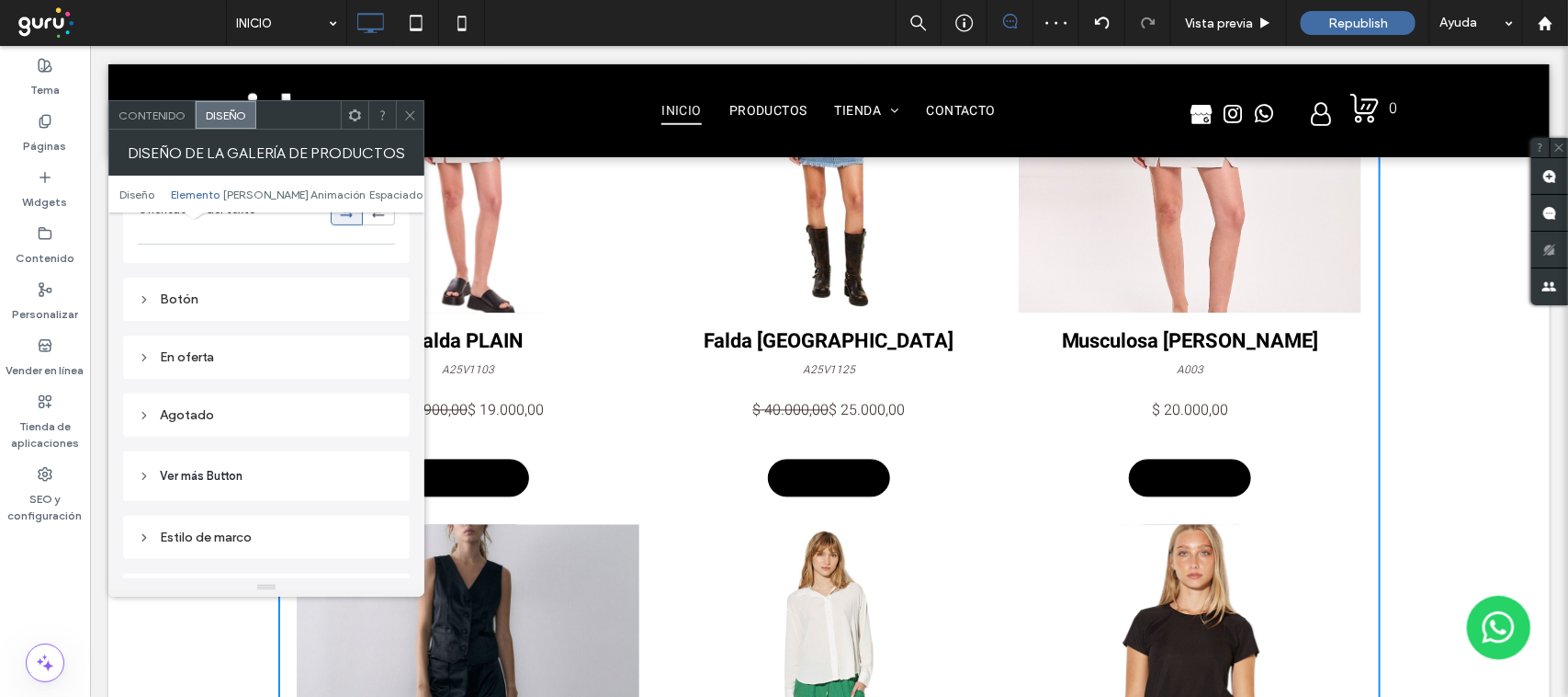
click at [191, 307] on div "Botón" at bounding box center [267, 299] width 258 height 16
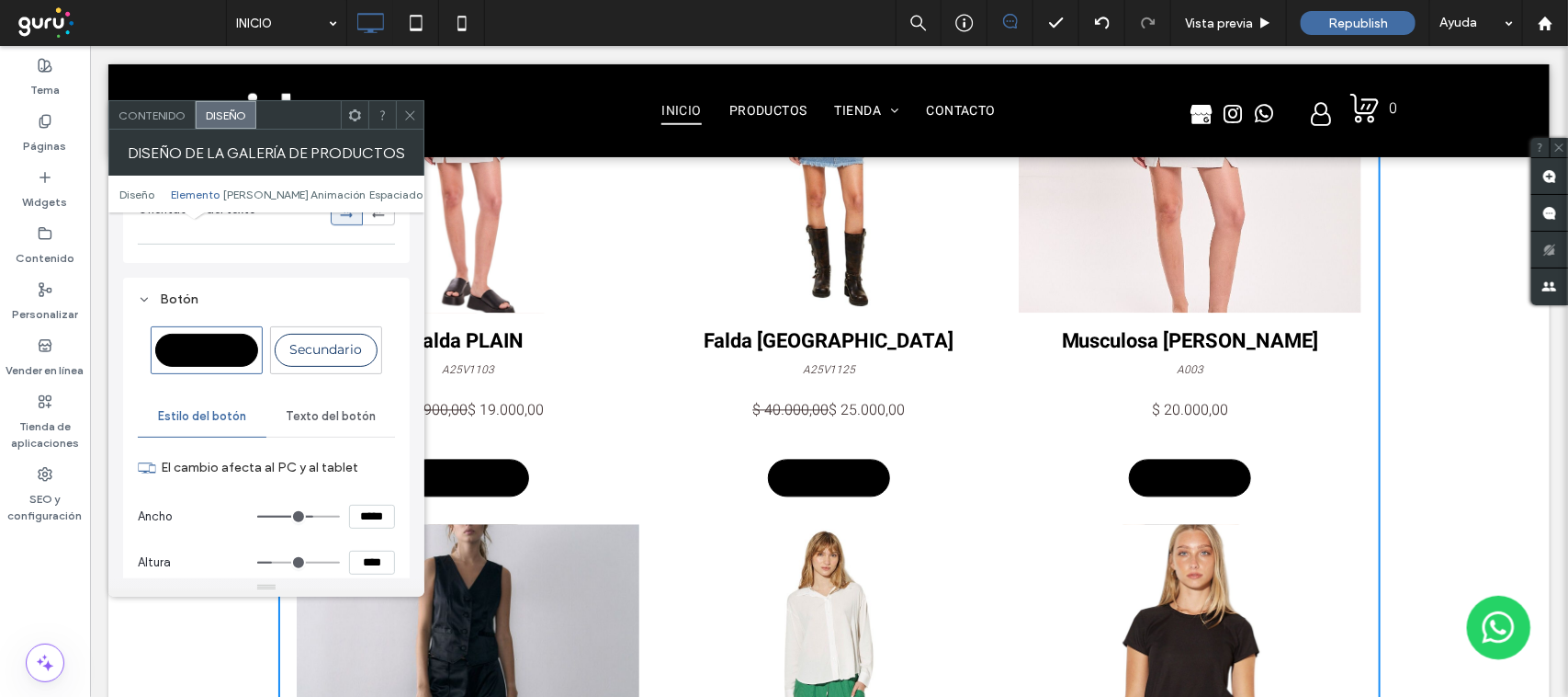
click at [327, 423] on span "Texto del botón" at bounding box center [331, 416] width 90 height 15
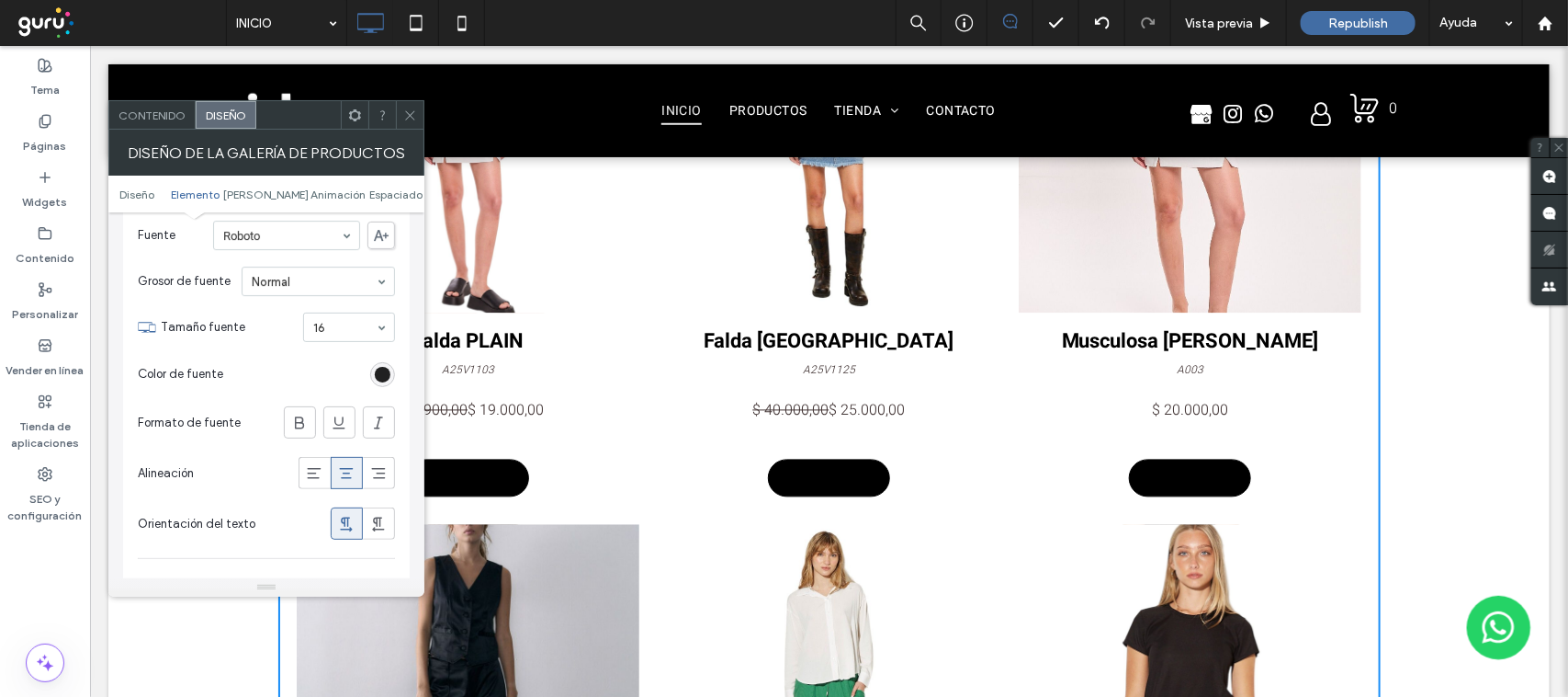
click at [386, 382] on div "rgb(0, 0, 0)" at bounding box center [383, 374] width 16 height 16
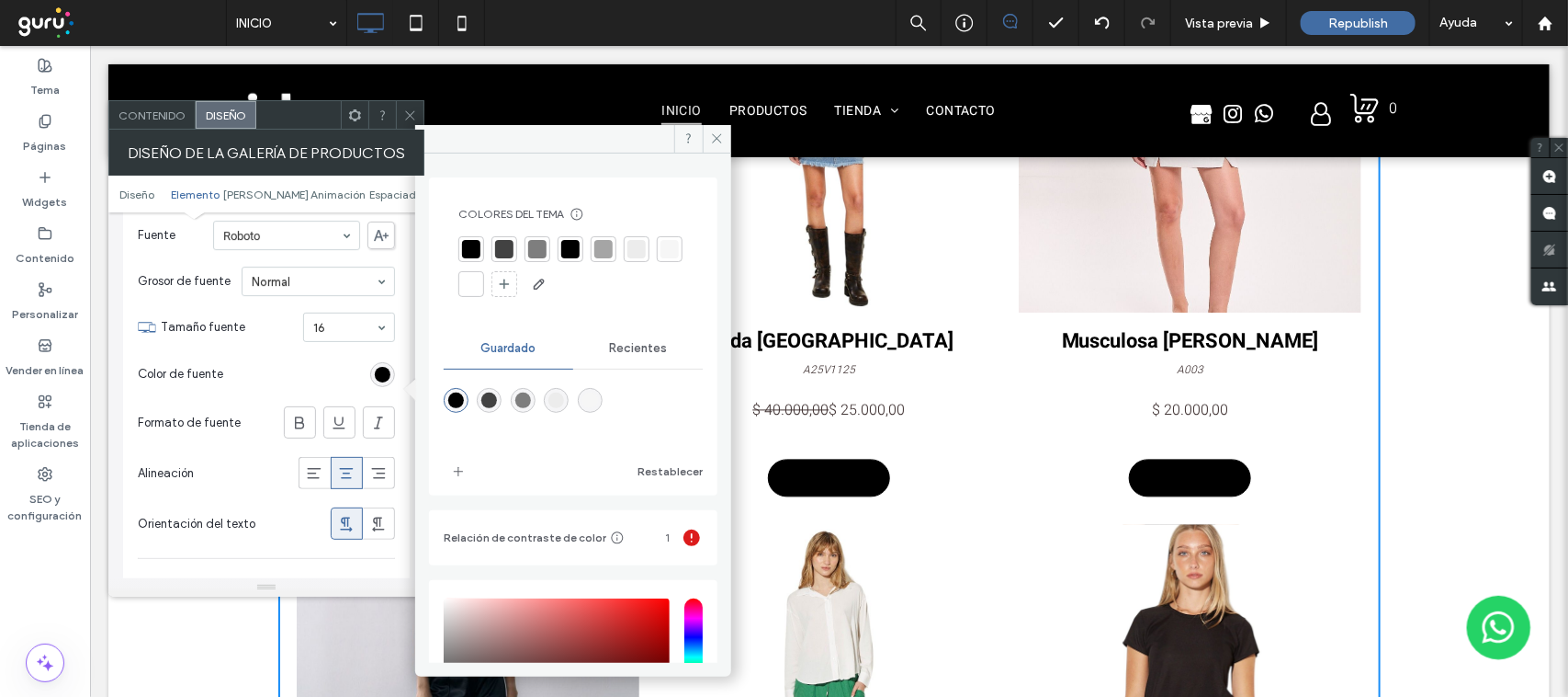
click at [583, 395] on div "rgba(246,246,246,1)" at bounding box center [590, 400] width 16 height 16
type input "*******"
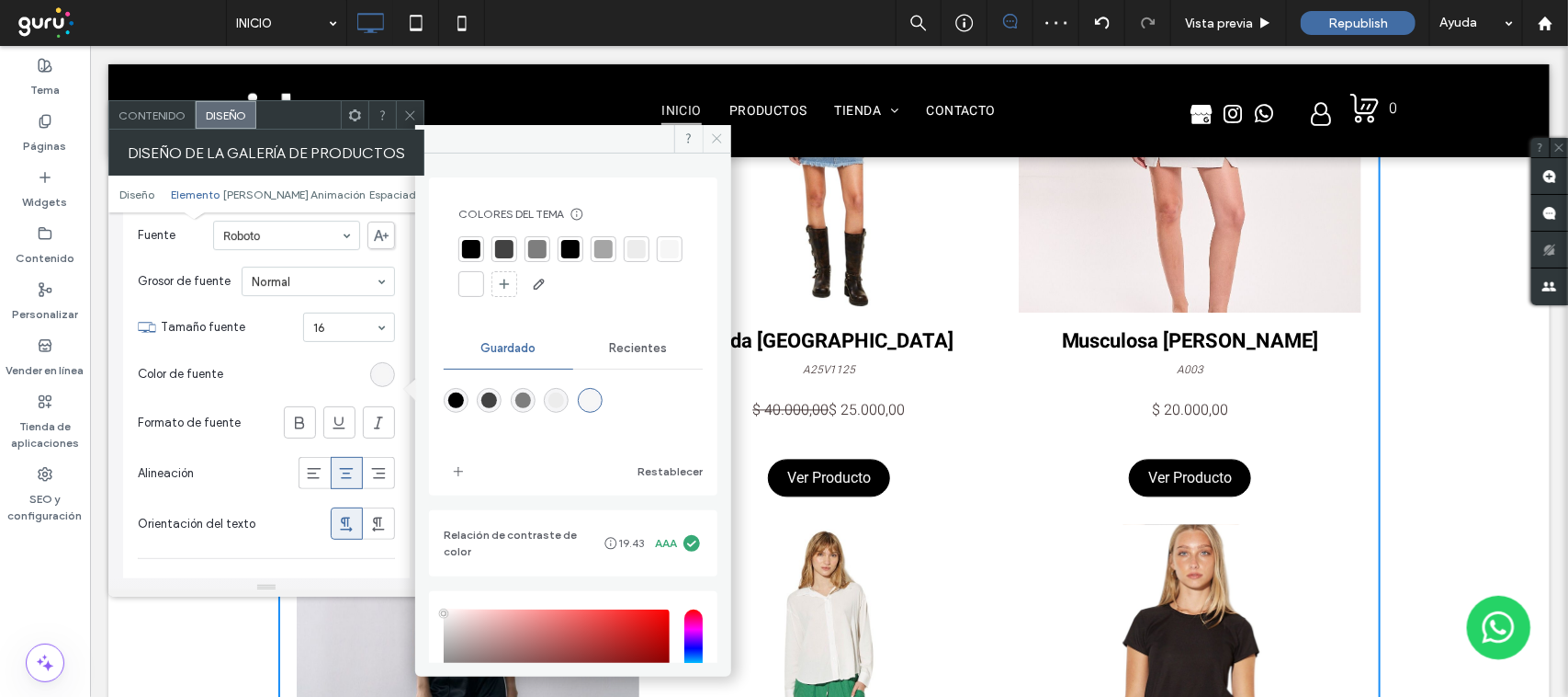
click at [718, 133] on icon at bounding box center [717, 138] width 14 height 14
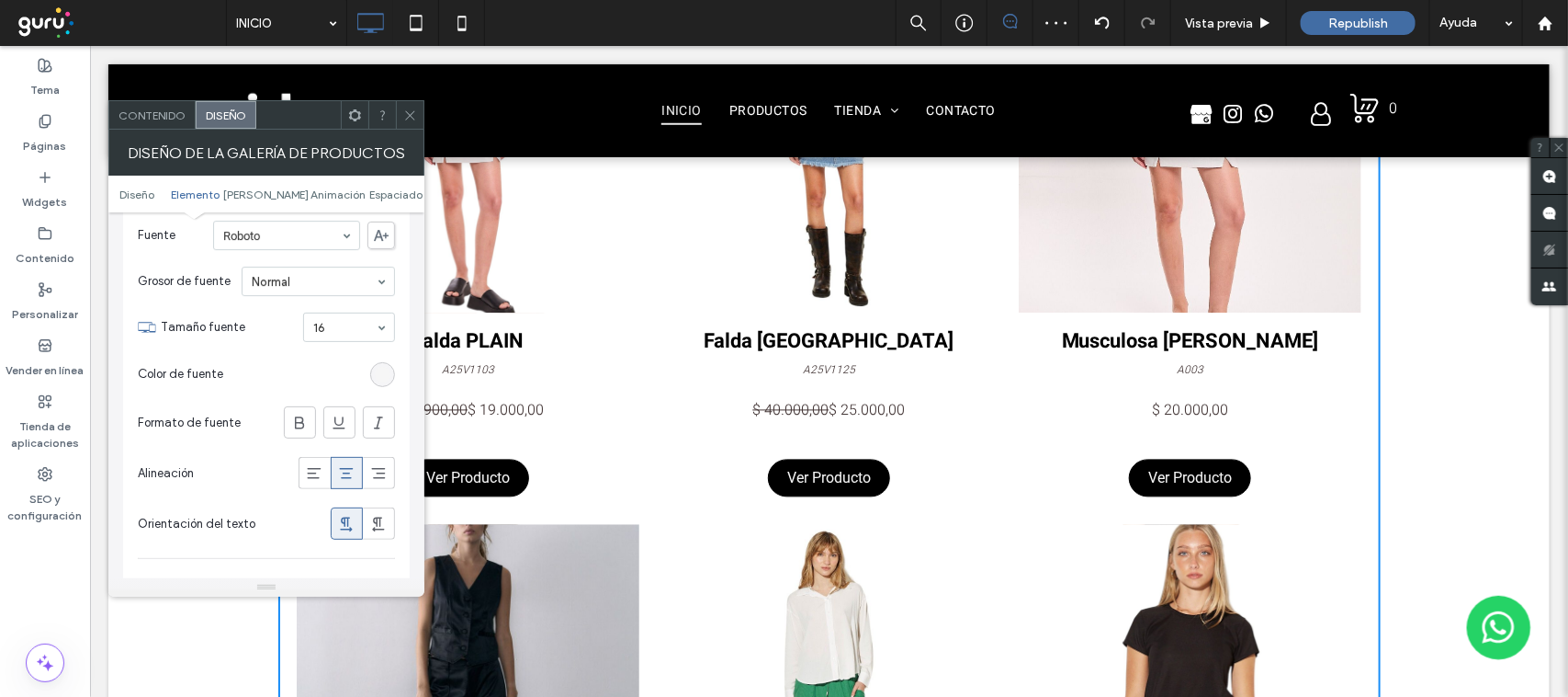
click at [411, 109] on icon at bounding box center [411, 116] width 14 height 14
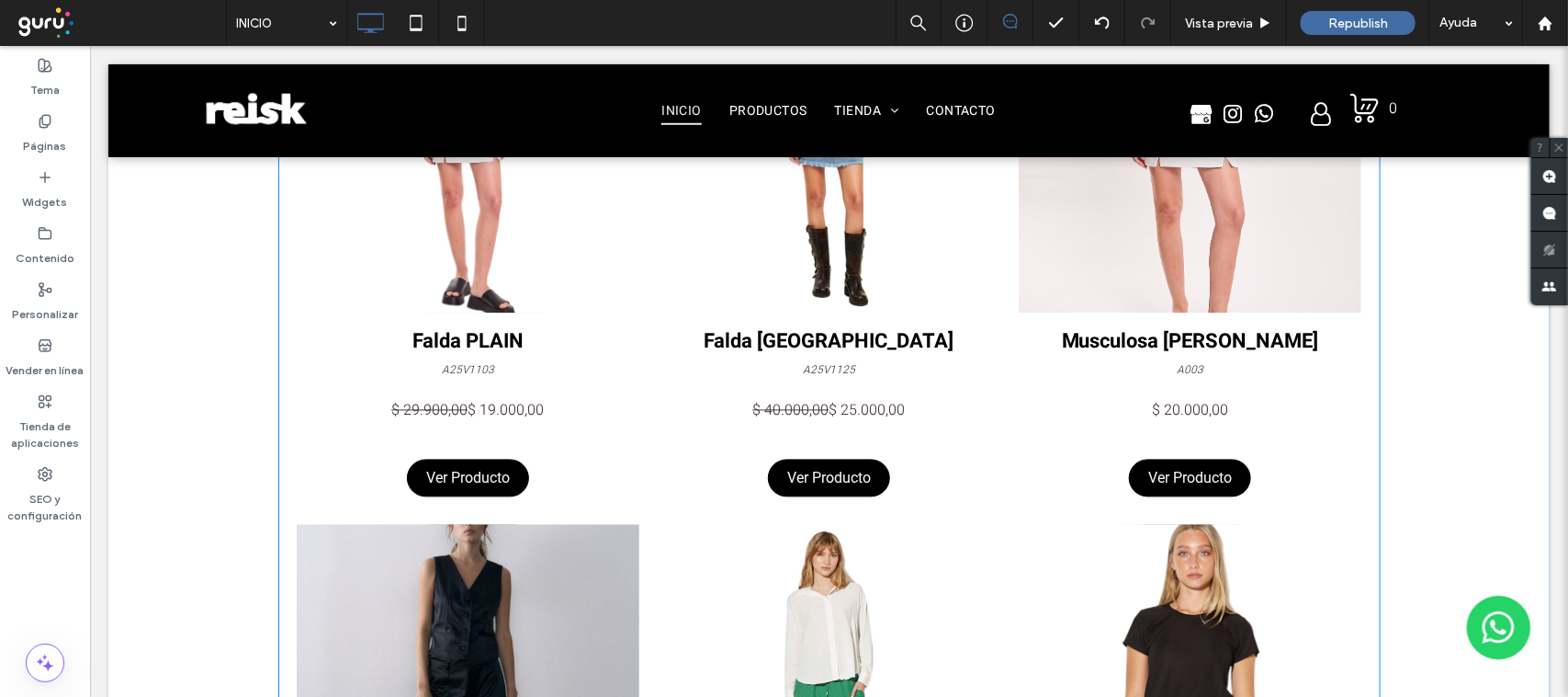
scroll to position [2103, 0]
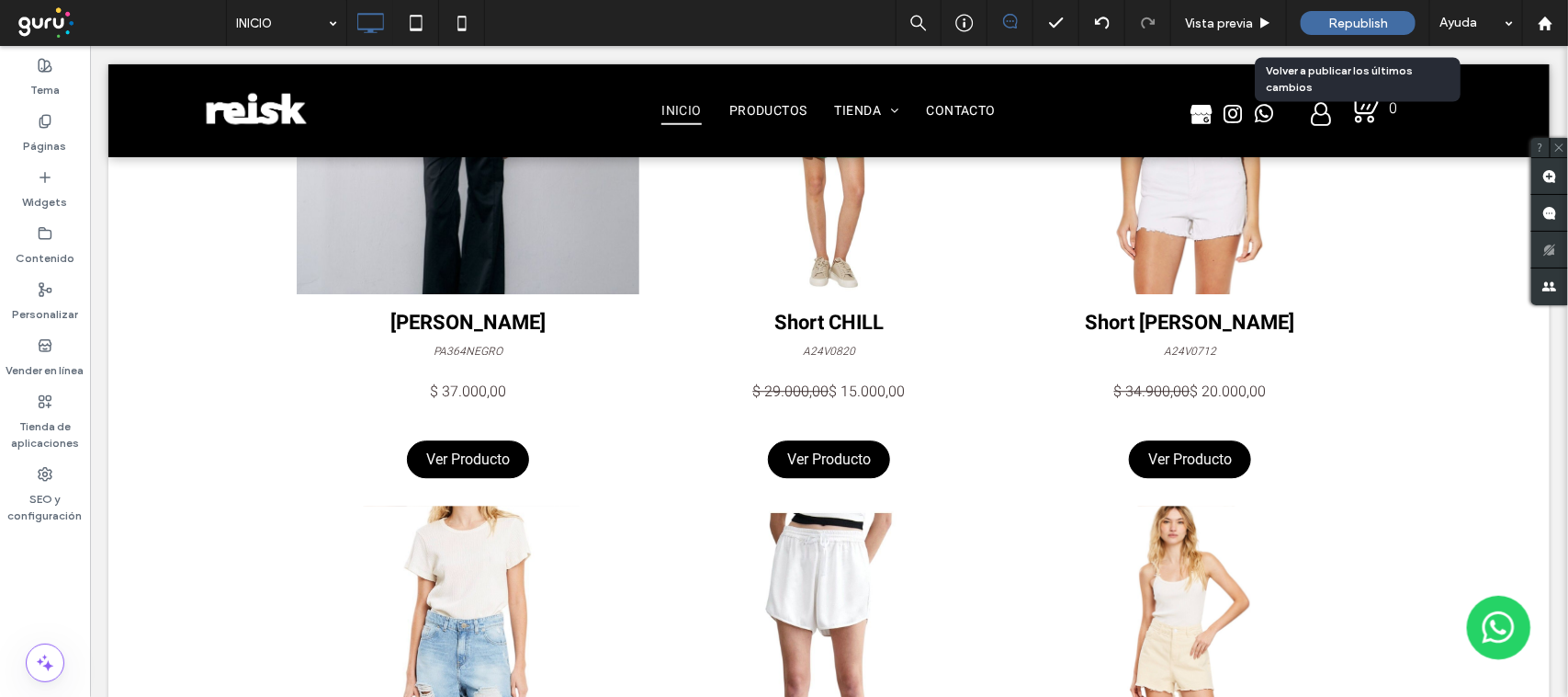
click at [1372, 24] on span "Republish" at bounding box center [1358, 24] width 60 height 16
click at [49, 360] on label "Vender en línea" at bounding box center [46, 366] width 78 height 25
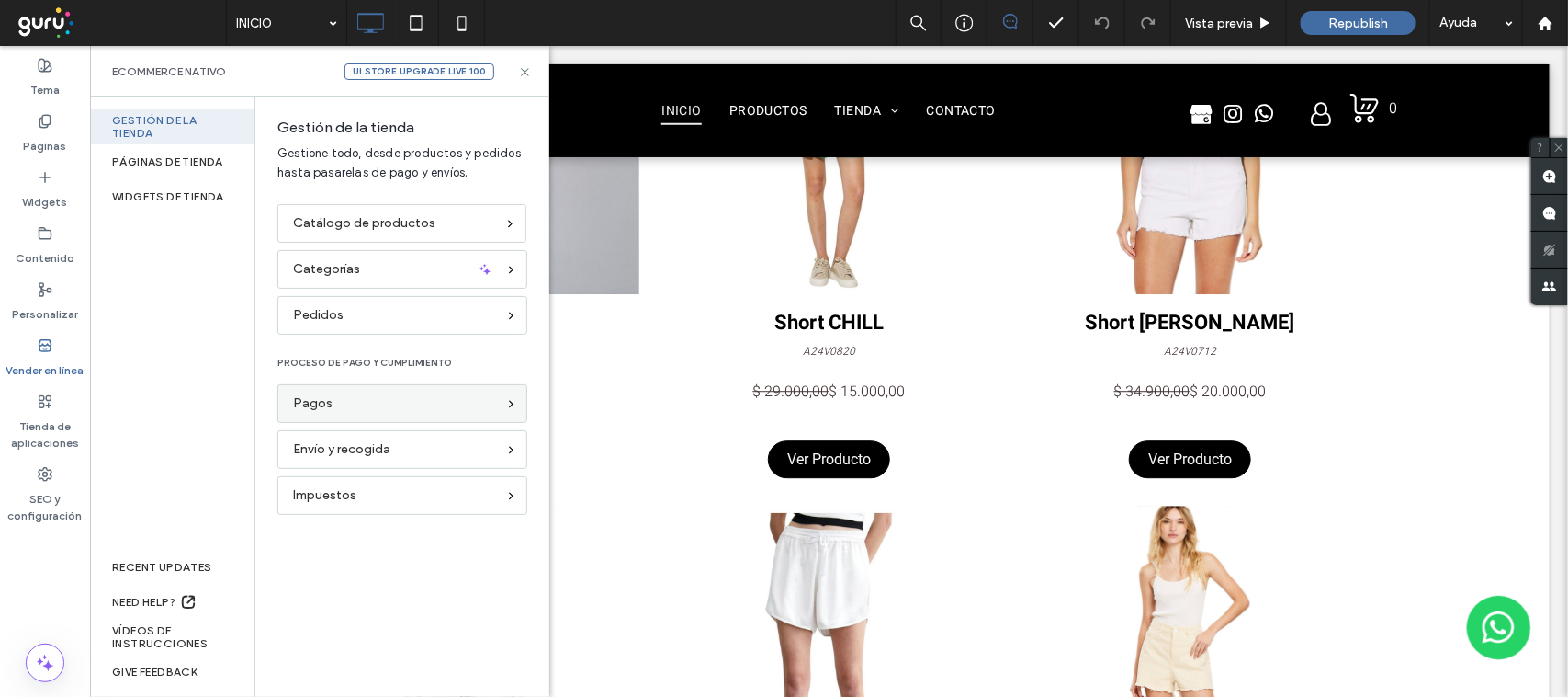
click at [430, 411] on div "Pagos" at bounding box center [394, 403] width 203 height 21
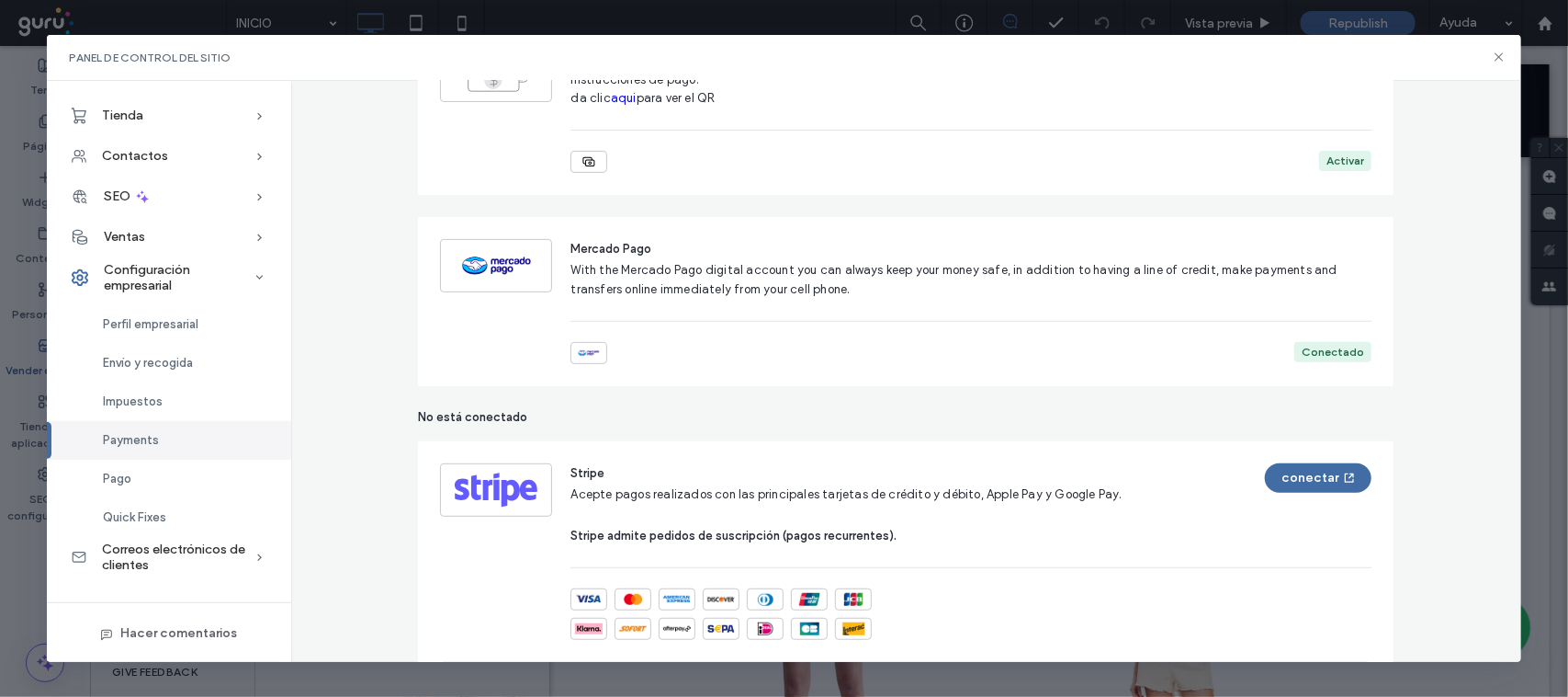
scroll to position [574, 0]
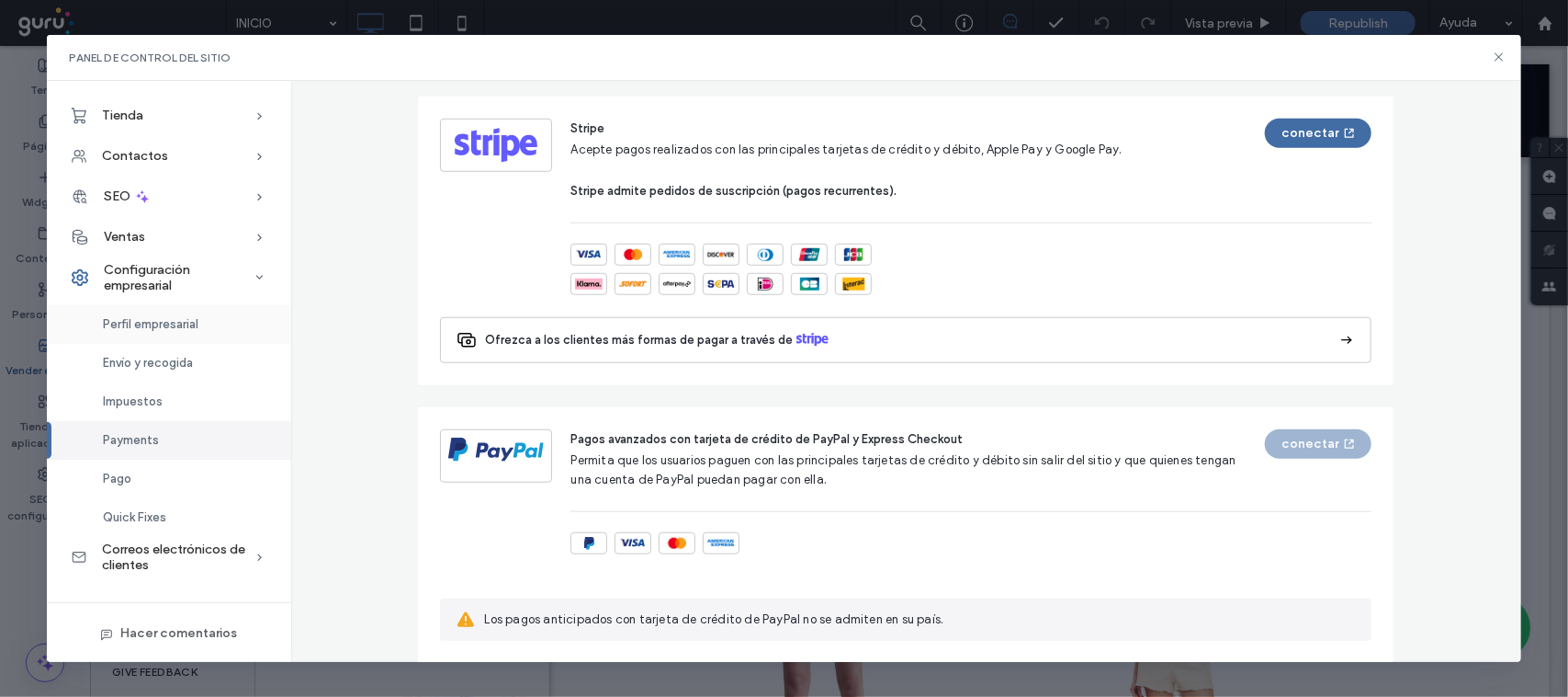
click at [188, 323] on span "Perfil empresarial" at bounding box center [151, 324] width 96 height 14
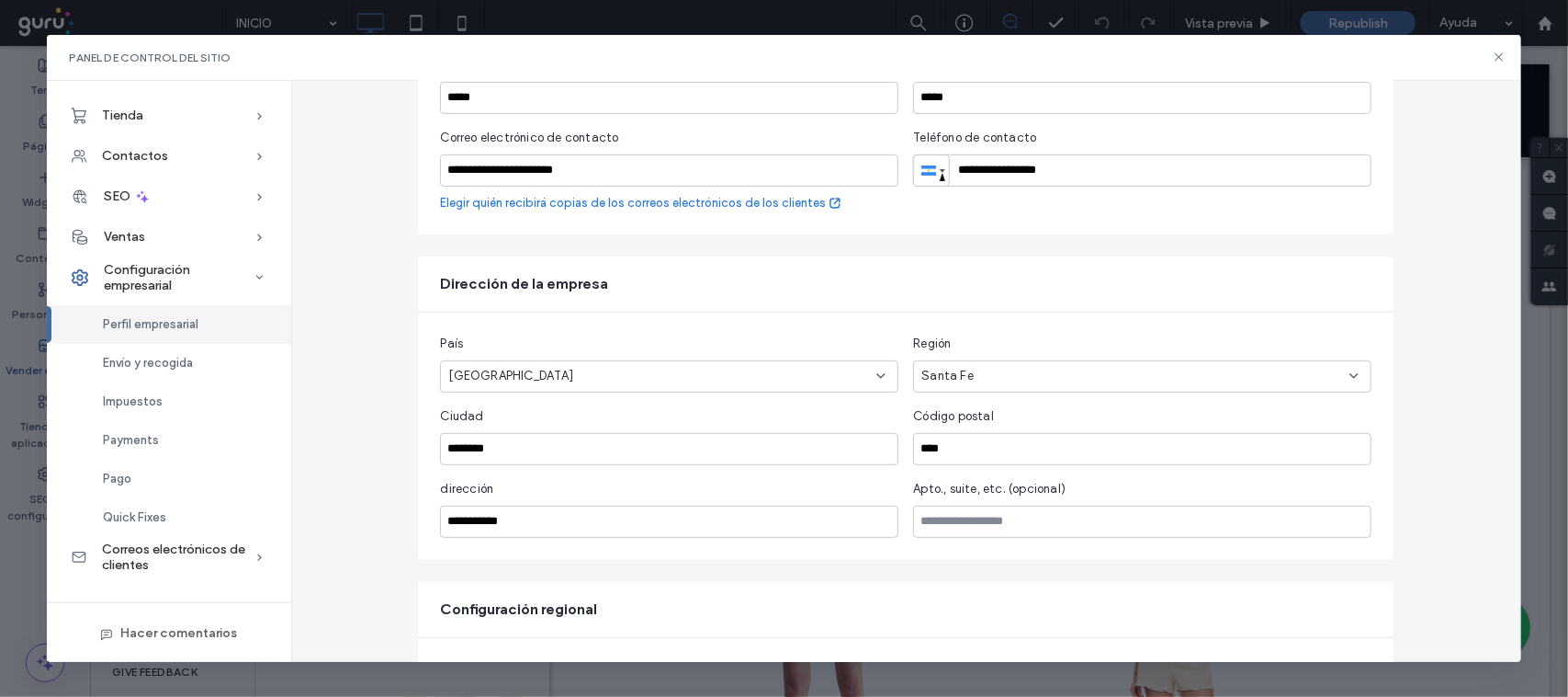
scroll to position [409, 0]
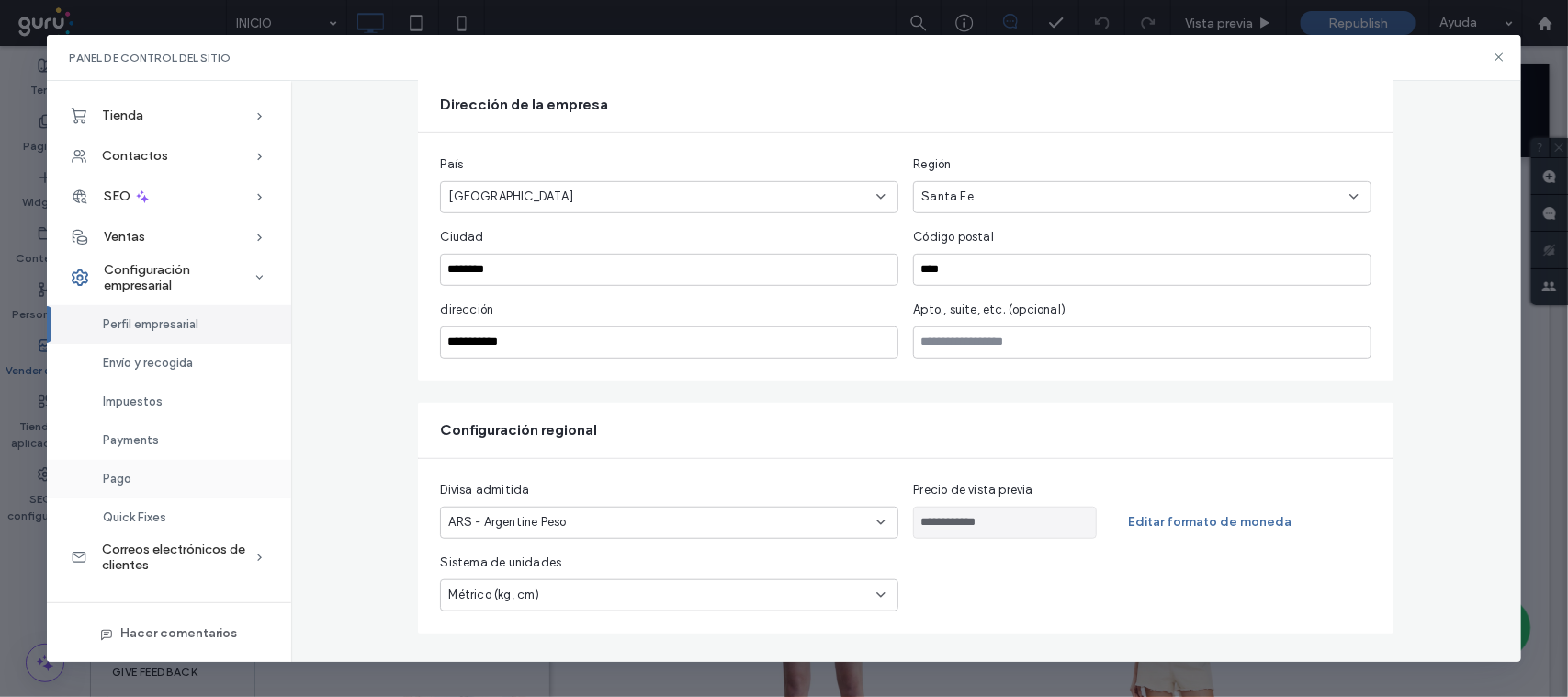
click at [128, 478] on span "Pago" at bounding box center [117, 478] width 28 height 14
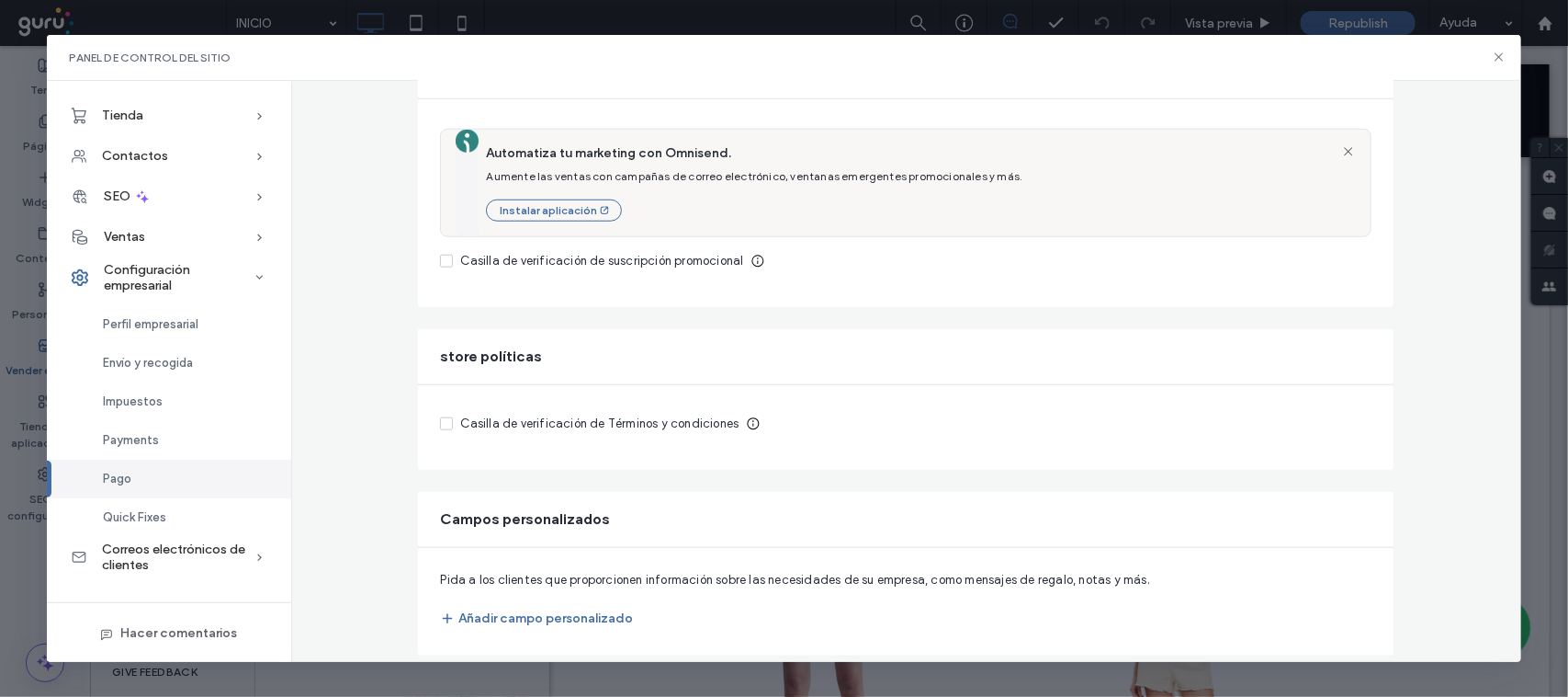
scroll to position [720, 0]
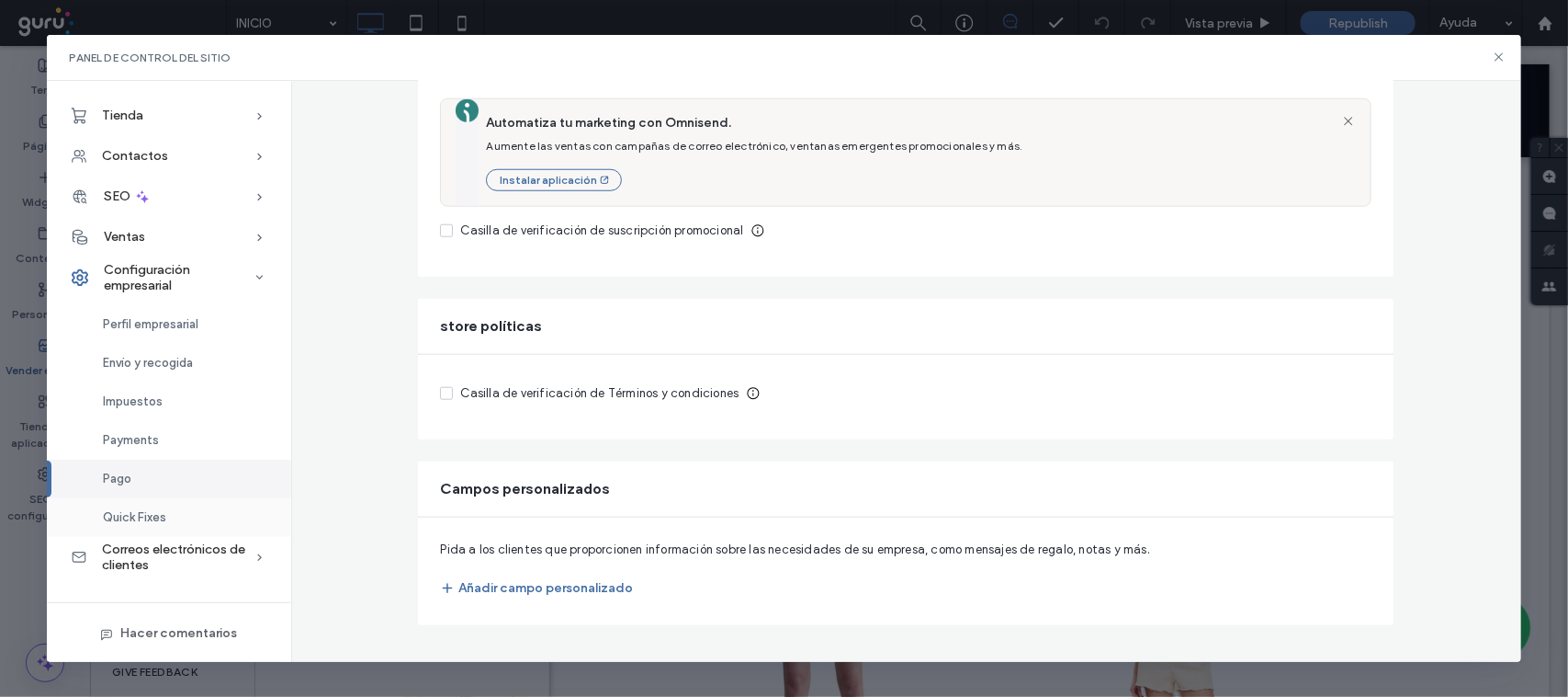
click at [130, 508] on div "Quick Fixes" at bounding box center [169, 517] width 244 height 38
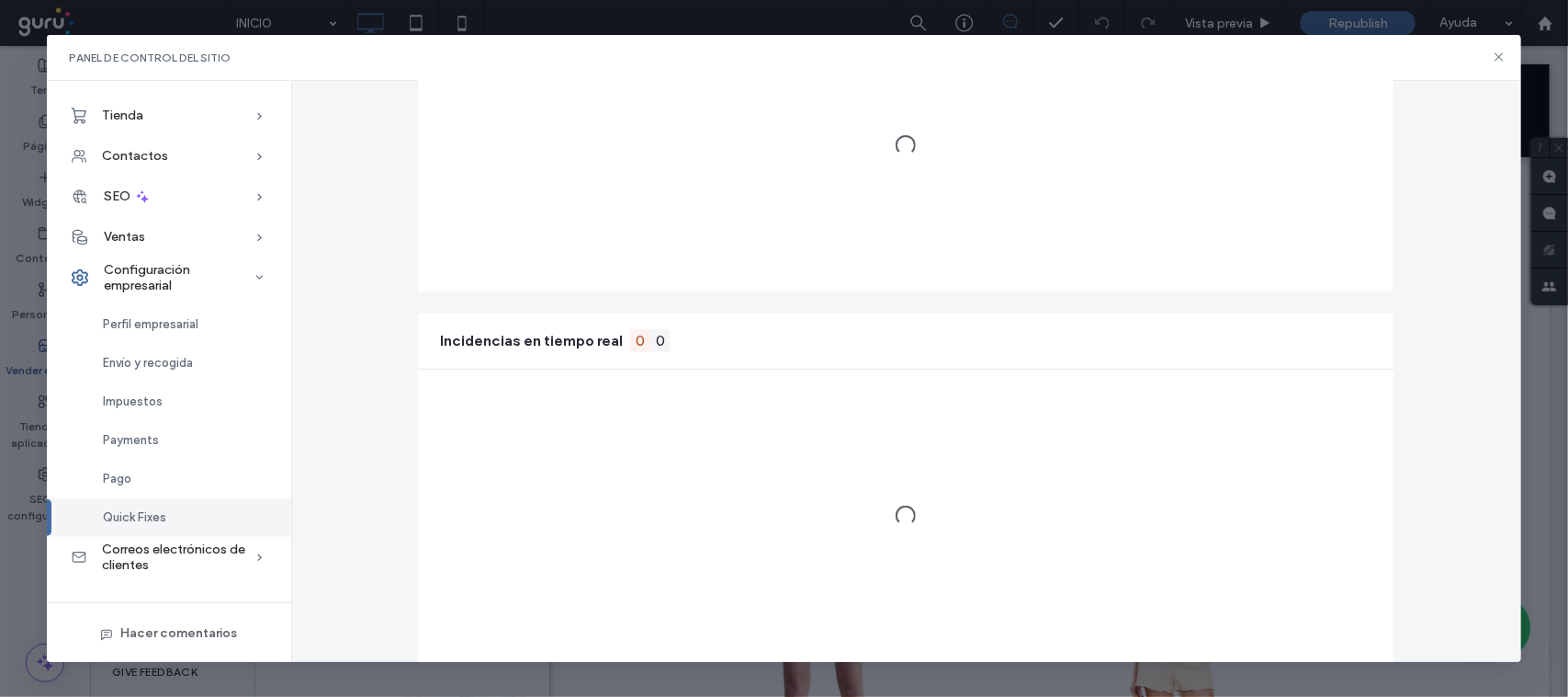
scroll to position [0, 0]
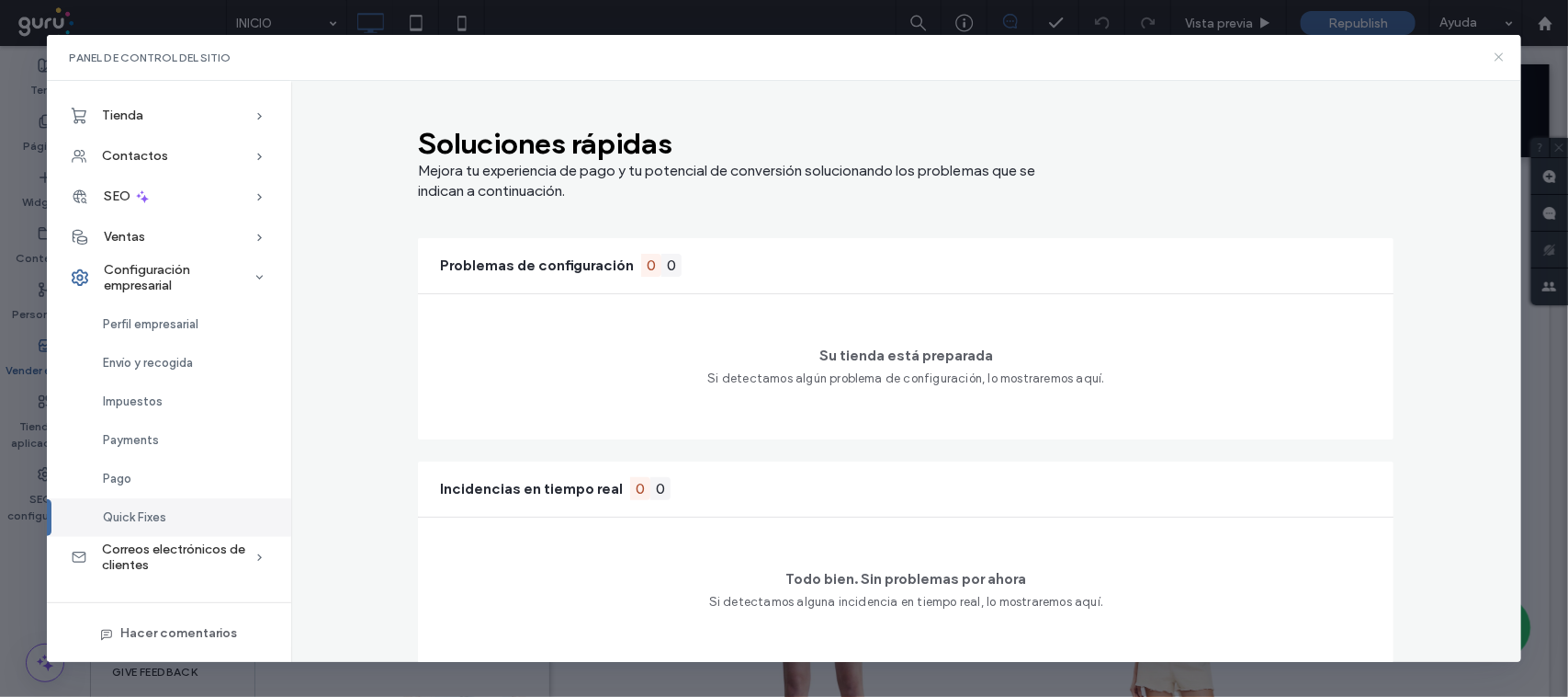
click at [1499, 51] on icon at bounding box center [1499, 57] width 15 height 15
